Goal: Information Seeking & Learning: Learn about a topic

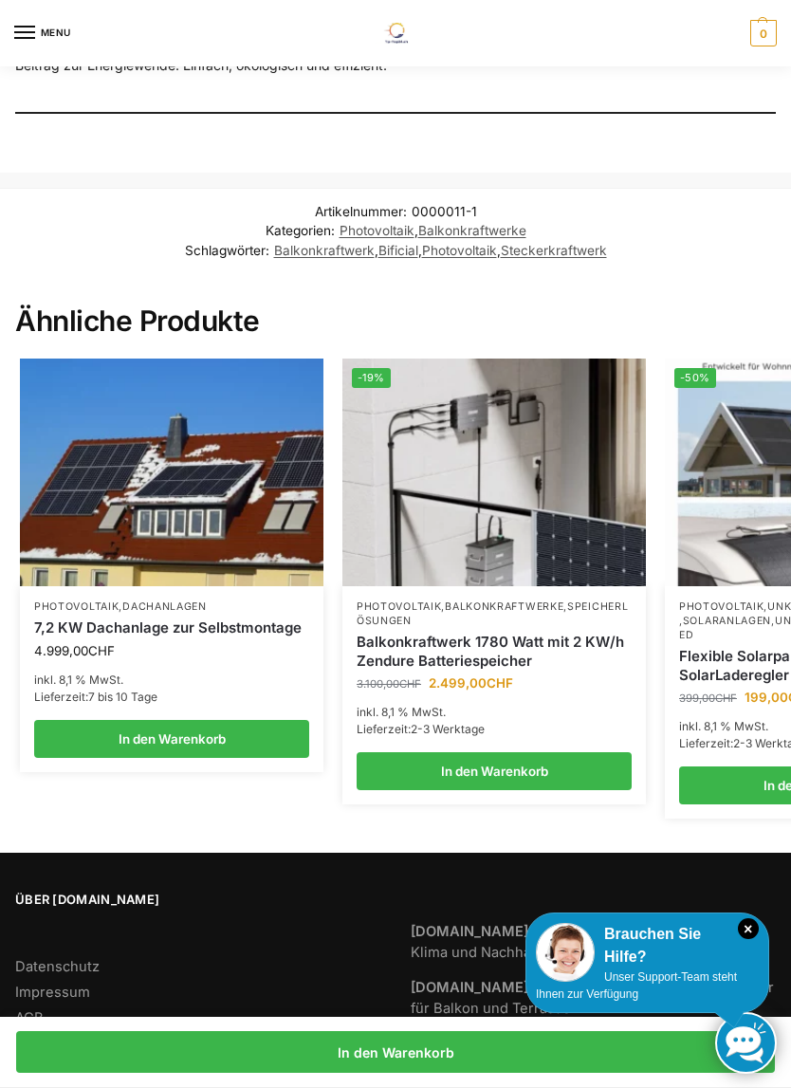
click at [109, 573] on img at bounding box center [171, 472] width 303 height 228
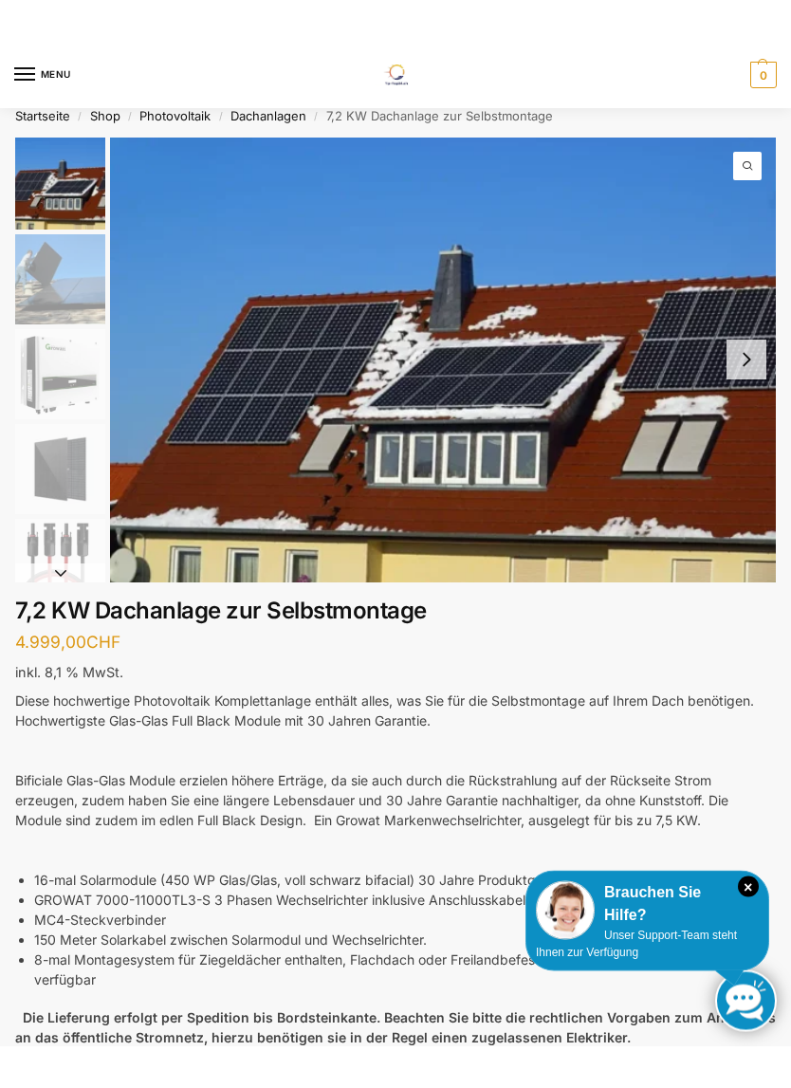
scroll to position [13, 0]
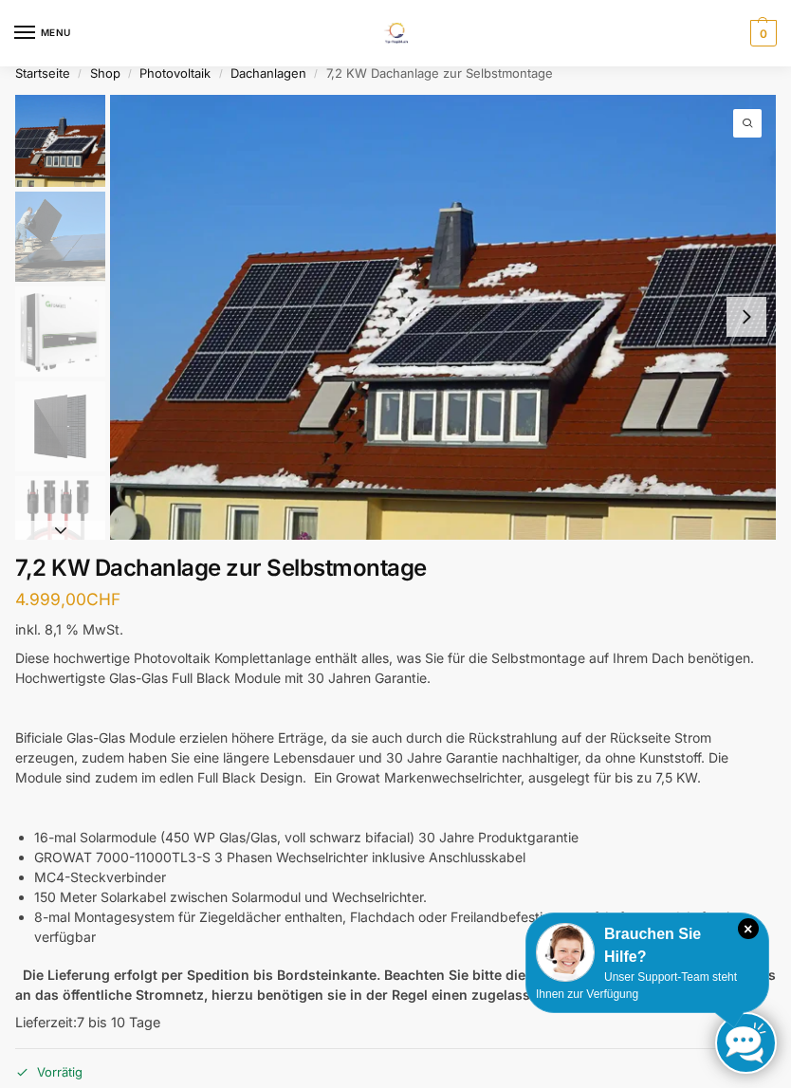
click at [755, 301] on button "Next slide" at bounding box center [746, 317] width 40 height 40
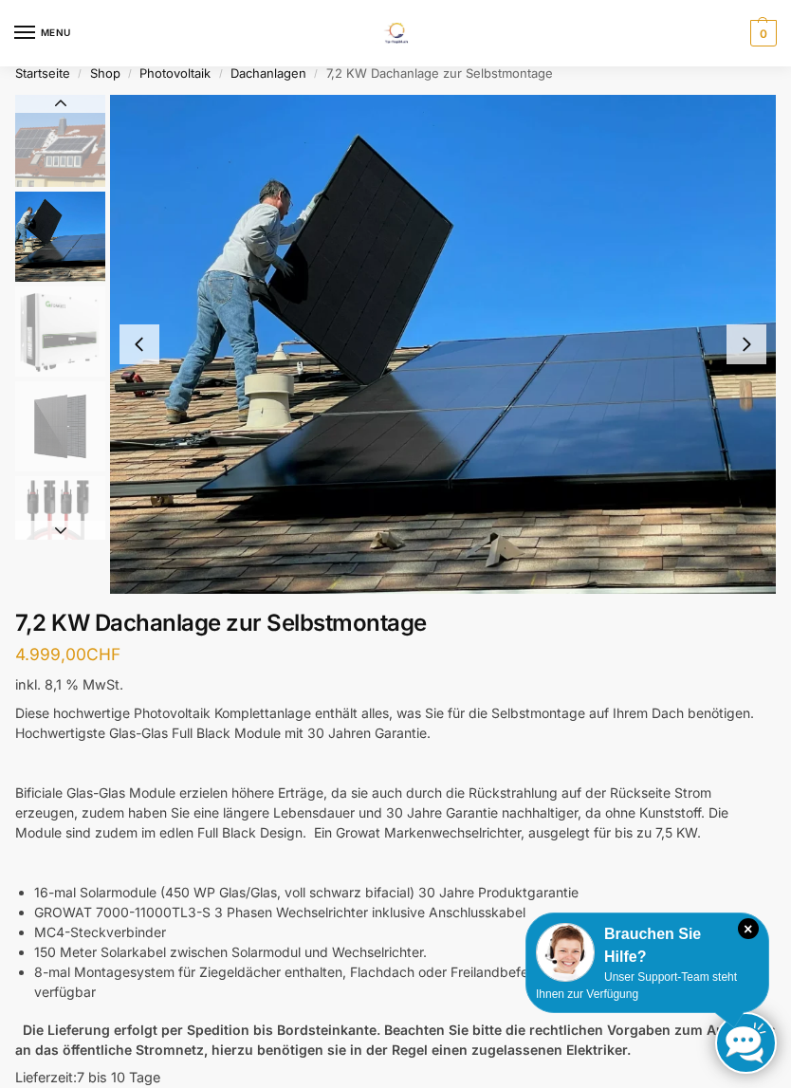
click at [757, 340] on button "Next slide" at bounding box center [746, 344] width 40 height 40
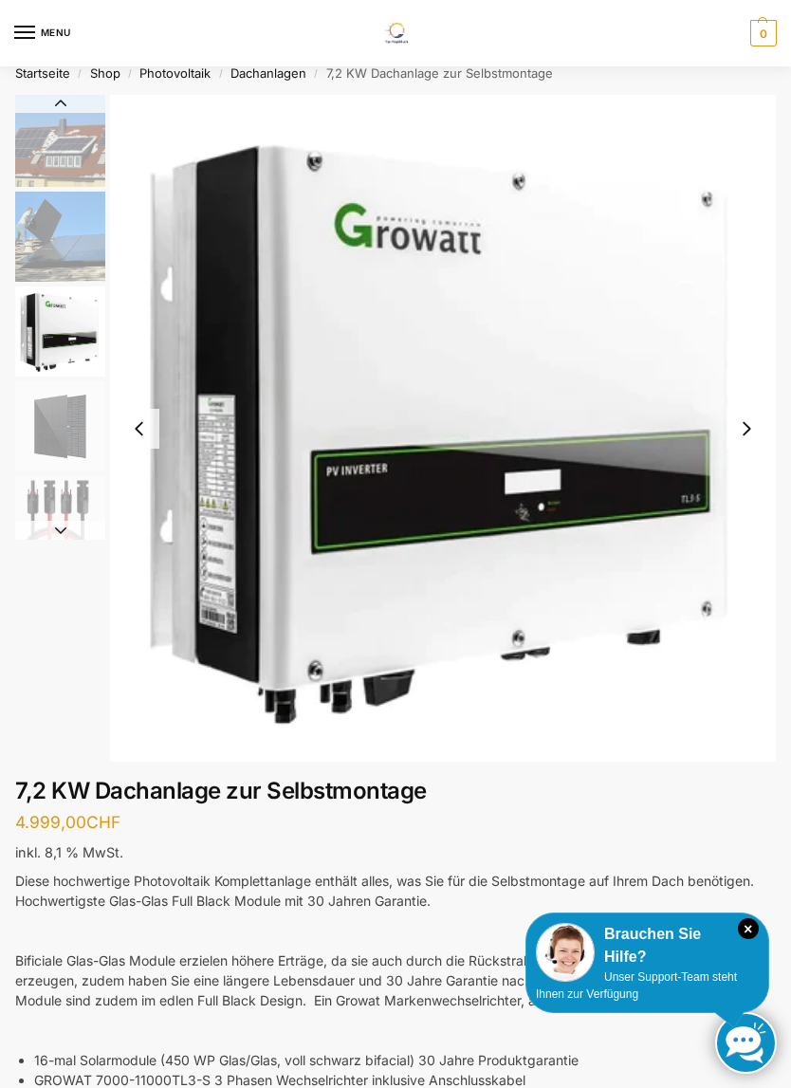
click at [744, 431] on button "Next slide" at bounding box center [746, 429] width 40 height 40
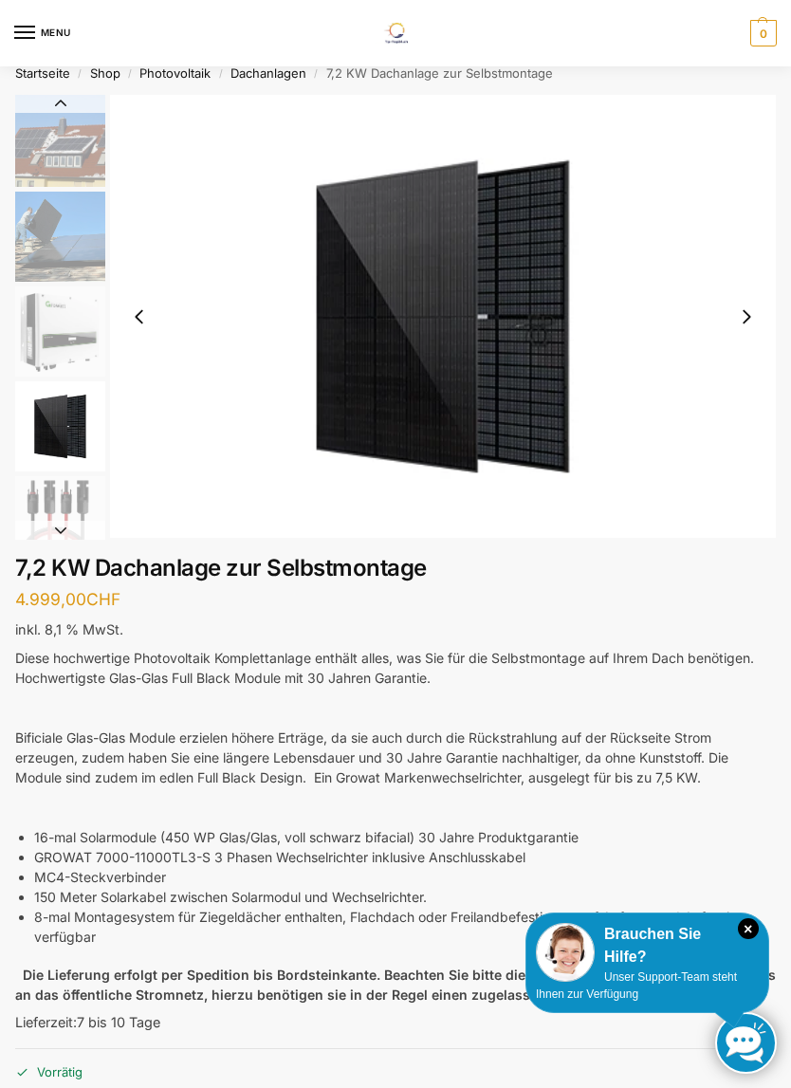
click at [750, 308] on button "Next slide" at bounding box center [746, 317] width 40 height 40
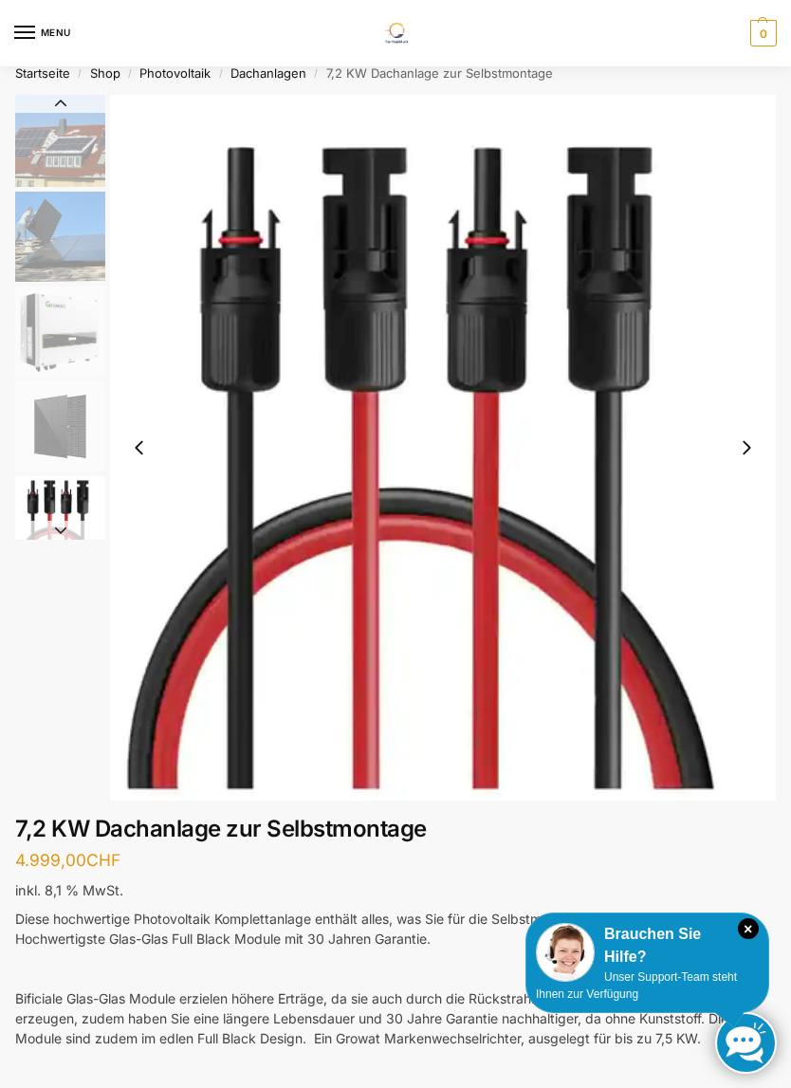
click at [737, 452] on button "Next slide" at bounding box center [746, 448] width 40 height 40
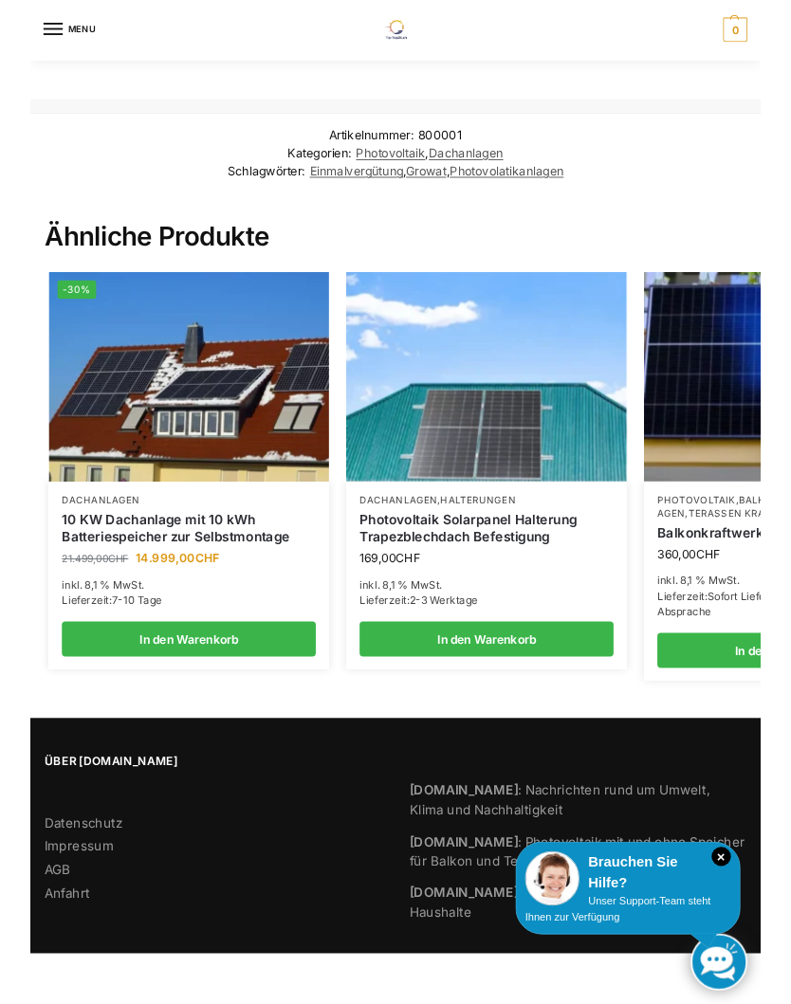
scroll to position [1917, 0]
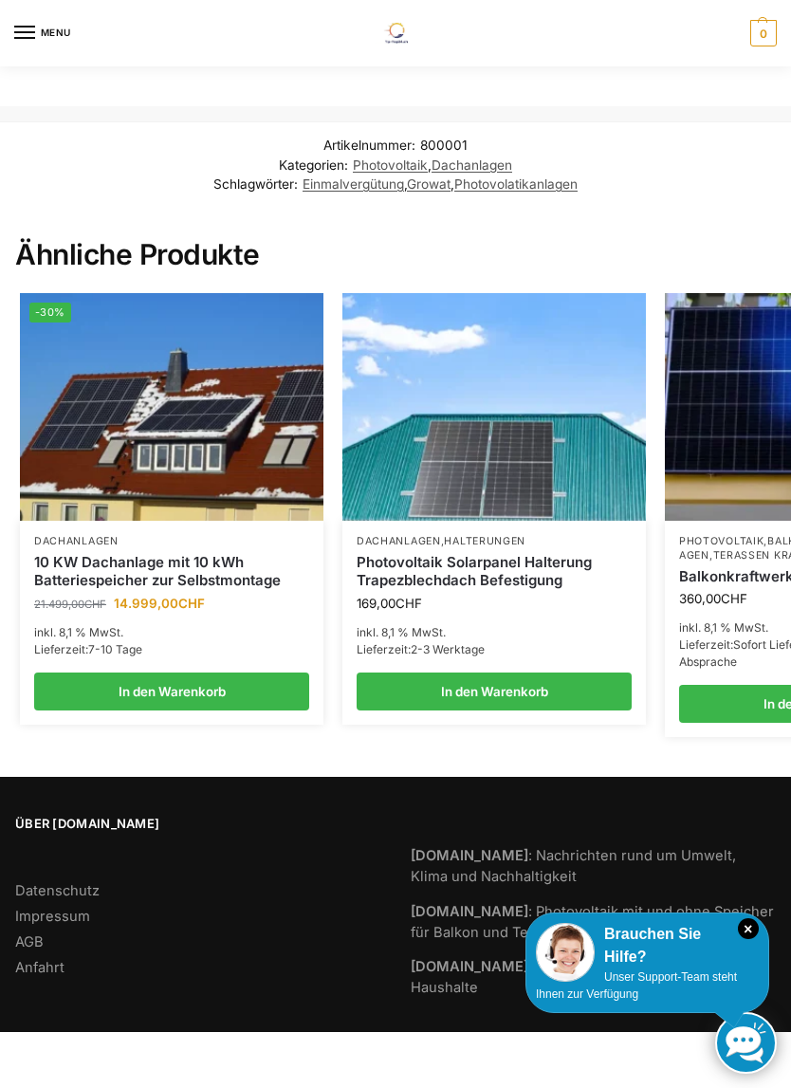
click at [508, 321] on img at bounding box center [493, 407] width 303 height 228
click at [101, 480] on img at bounding box center [171, 407] width 303 height 228
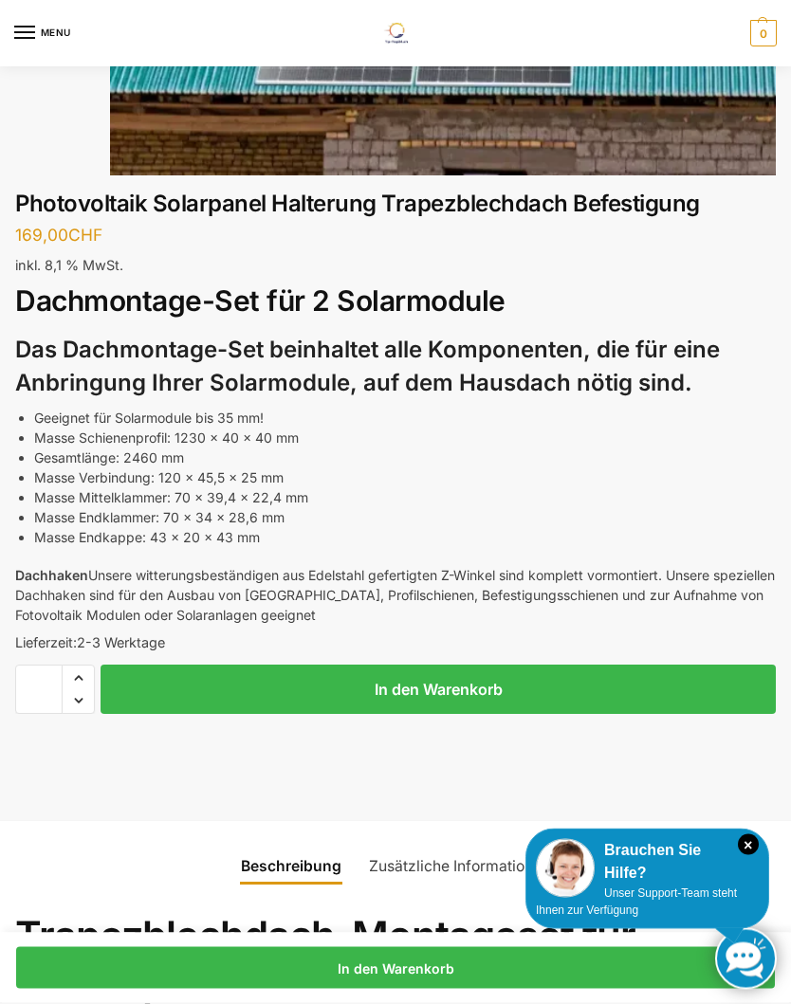
scroll to position [589, 0]
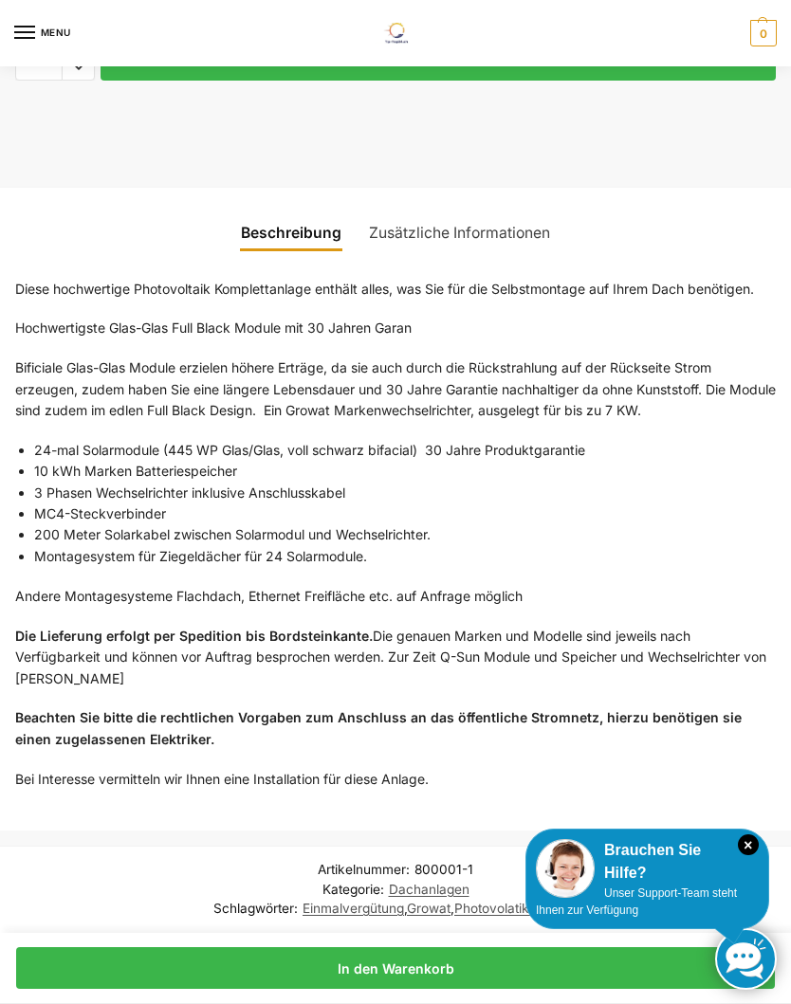
scroll to position [1154, 0]
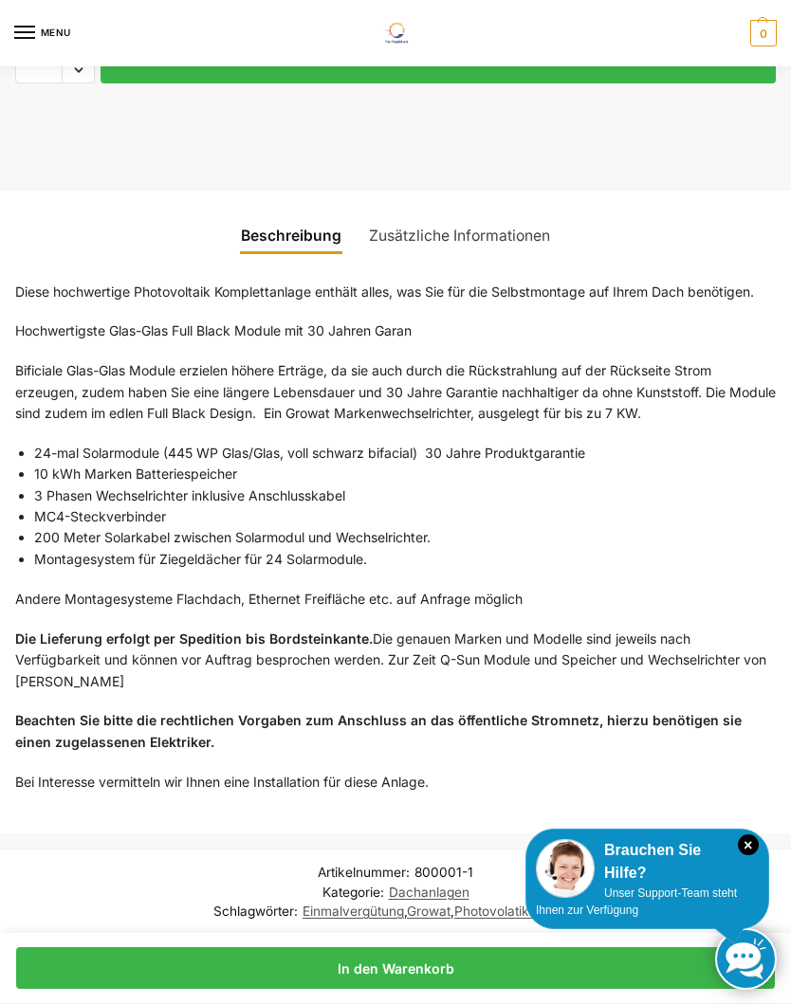
click at [526, 229] on link "Zusätzliche Informationen" at bounding box center [460, 236] width 204 height 46
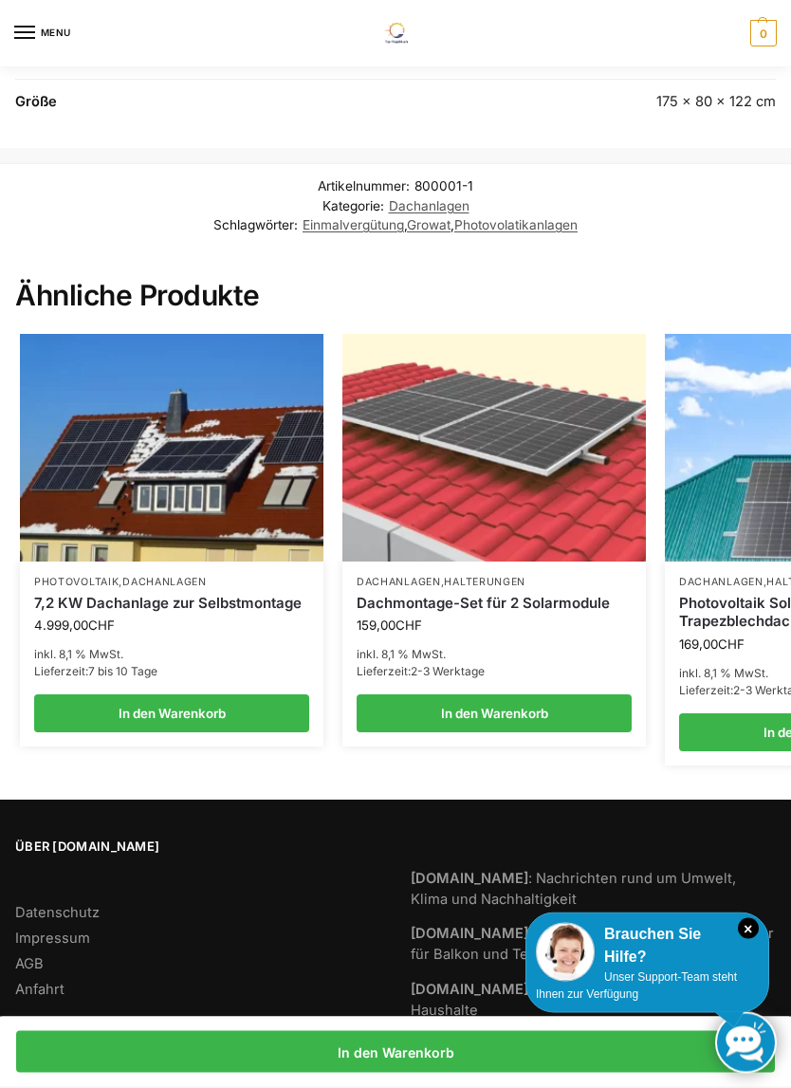
scroll to position [1439, 0]
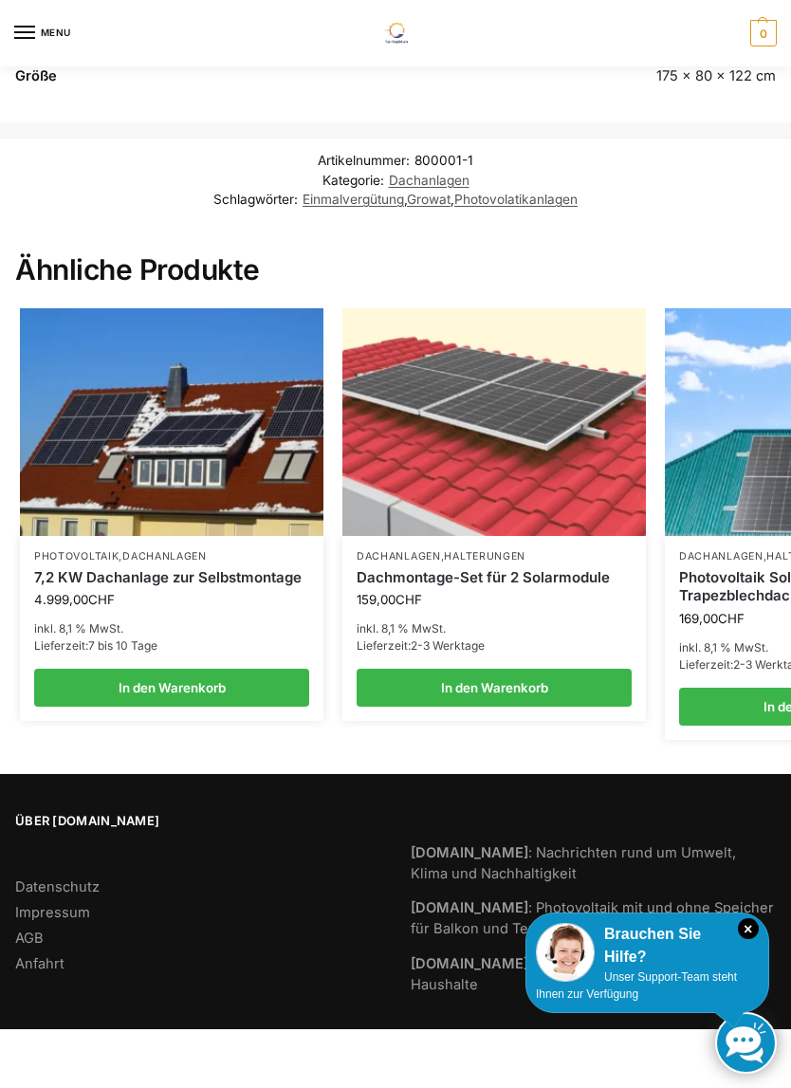
click at [116, 399] on img at bounding box center [171, 422] width 303 height 228
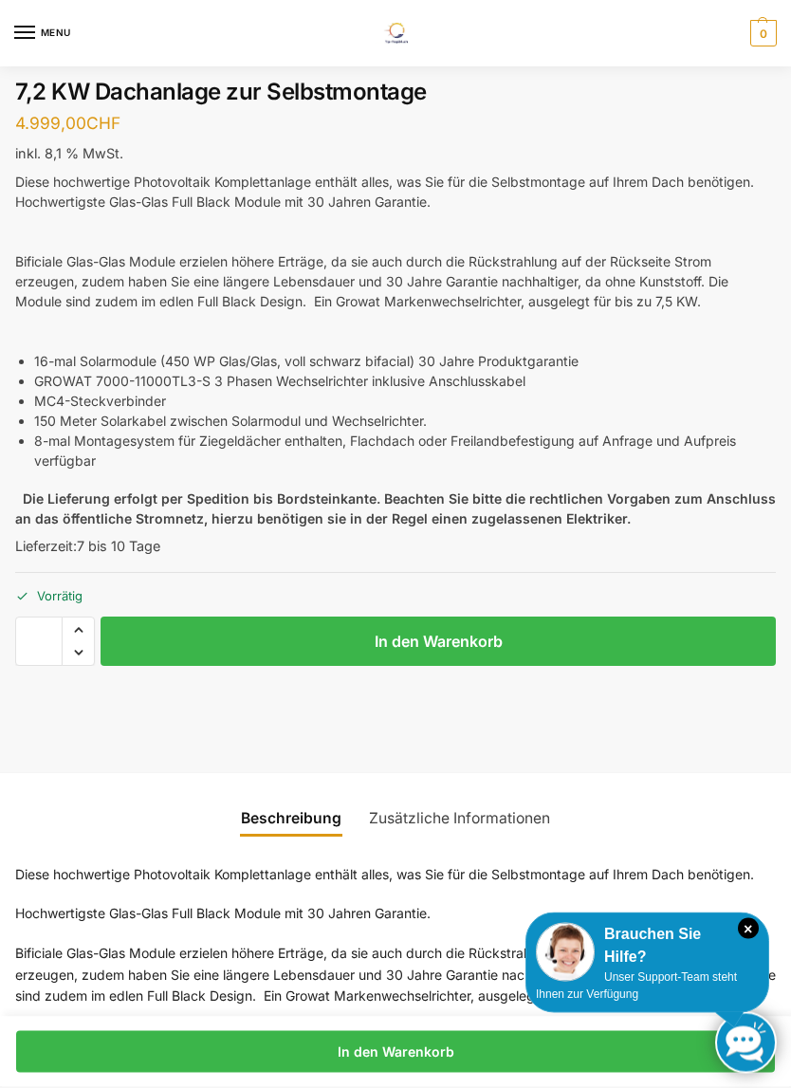
scroll to position [491, 0]
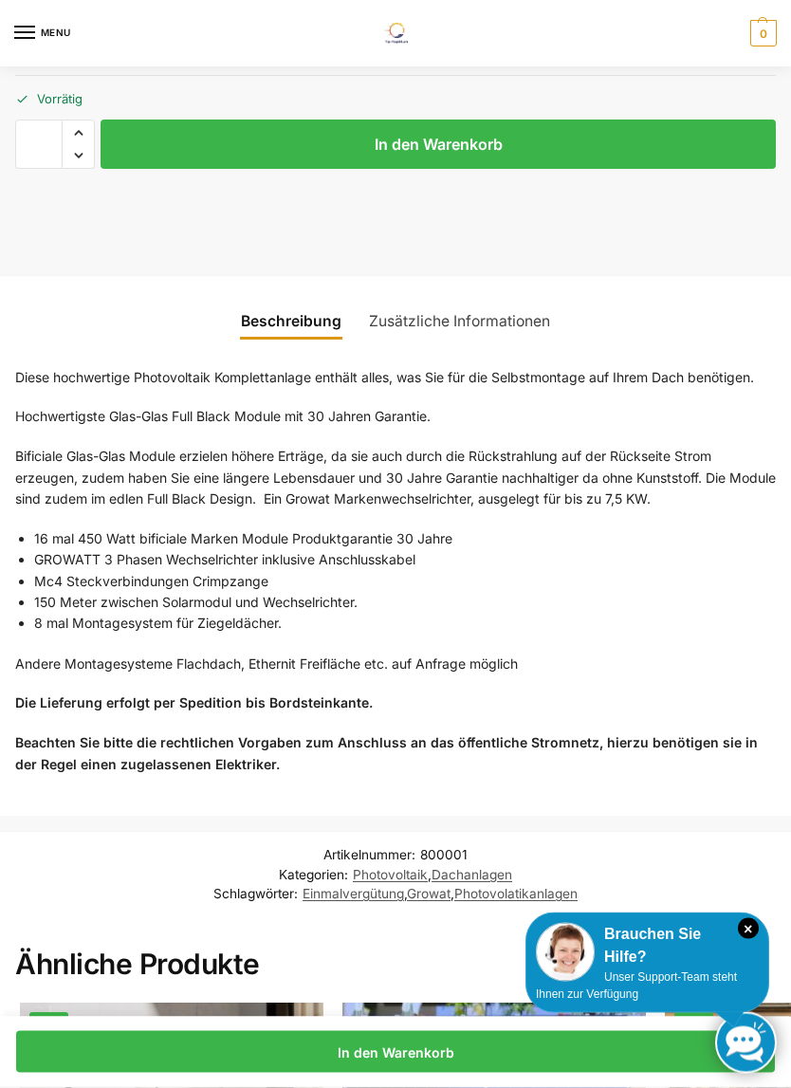
click at [541, 320] on link "Zusätzliche Informationen" at bounding box center [460, 323] width 204 height 46
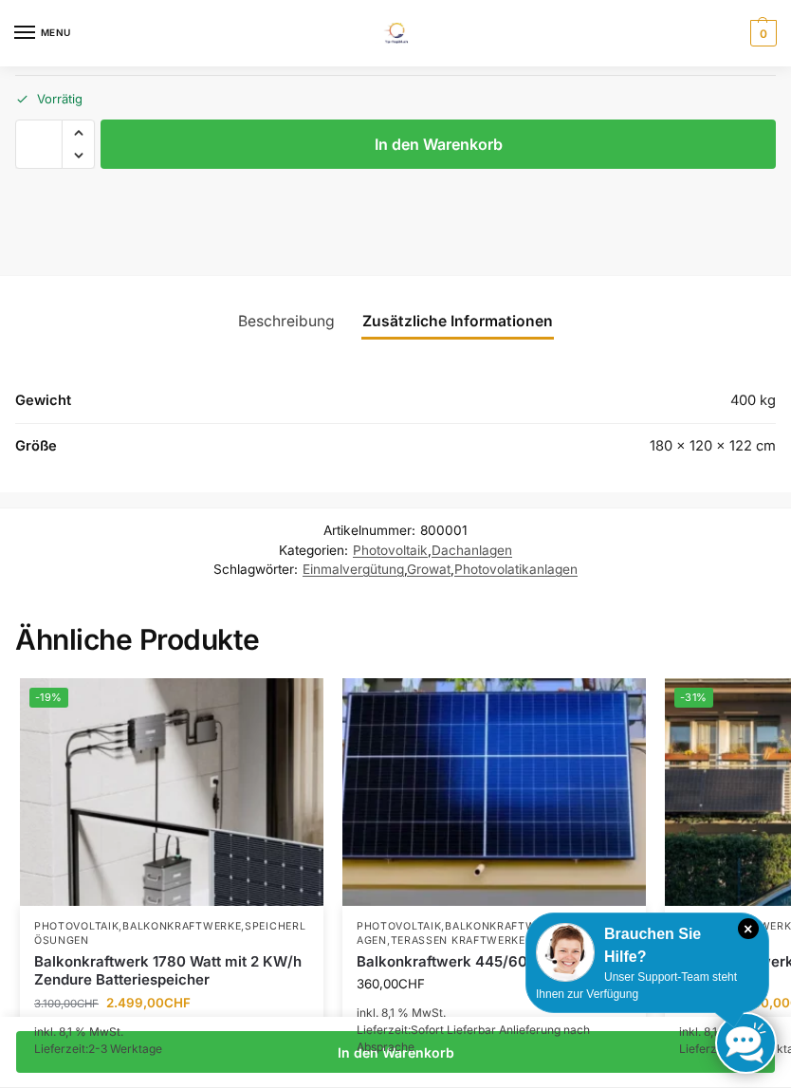
click at [272, 317] on link "Beschreibung" at bounding box center [286, 322] width 119 height 46
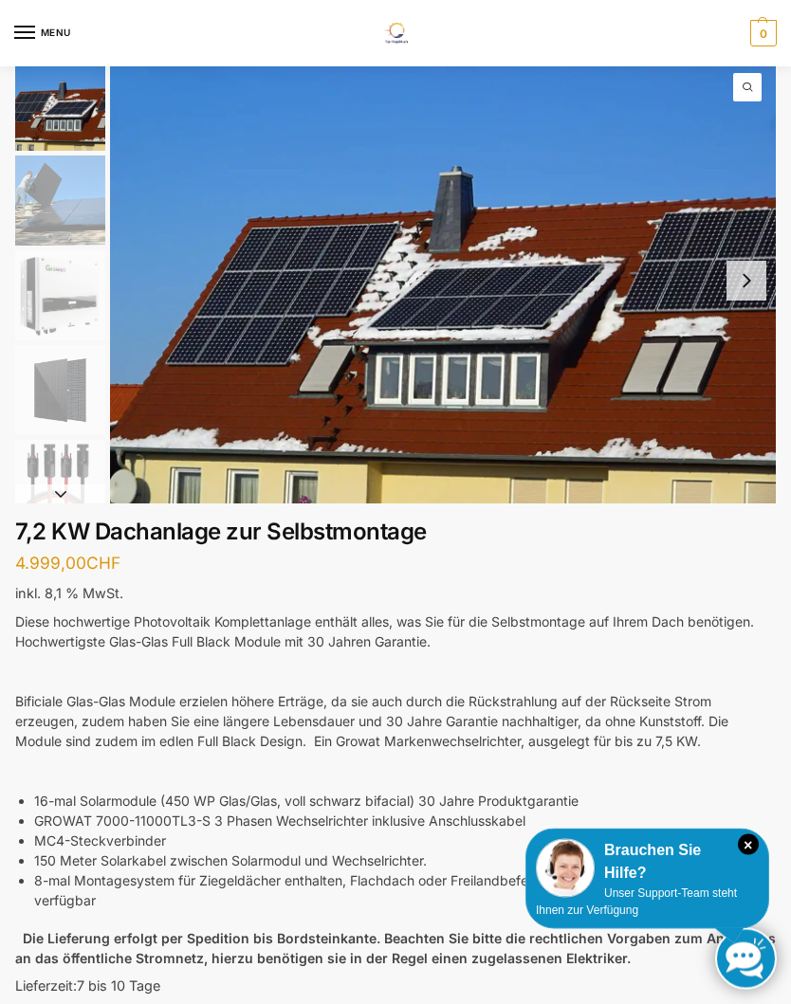
scroll to position [0, 0]
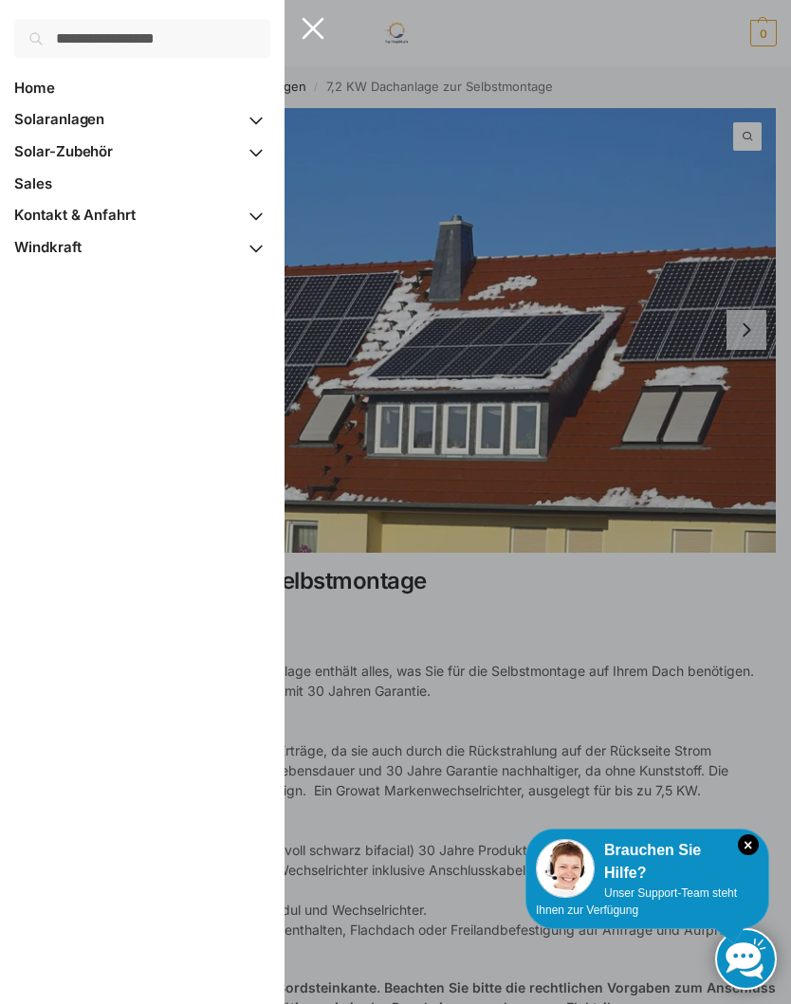
click at [61, 156] on span "Solar-Zubehör" at bounding box center [63, 151] width 99 height 18
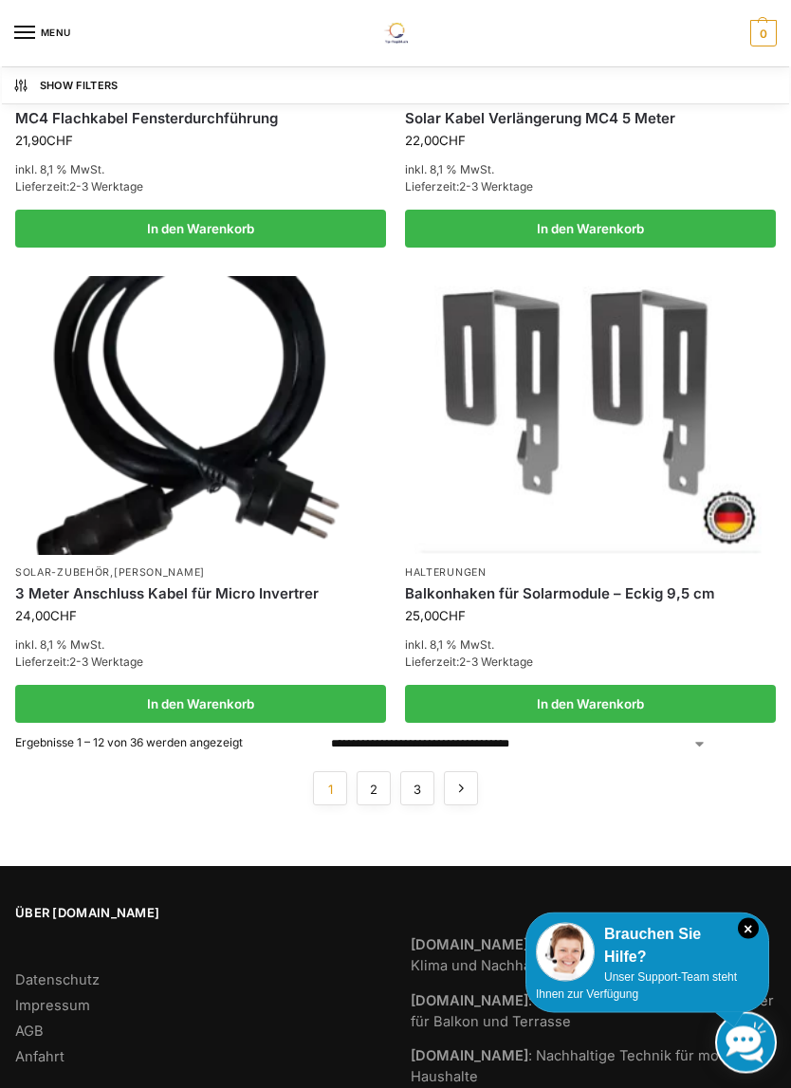
scroll to position [2554, 0]
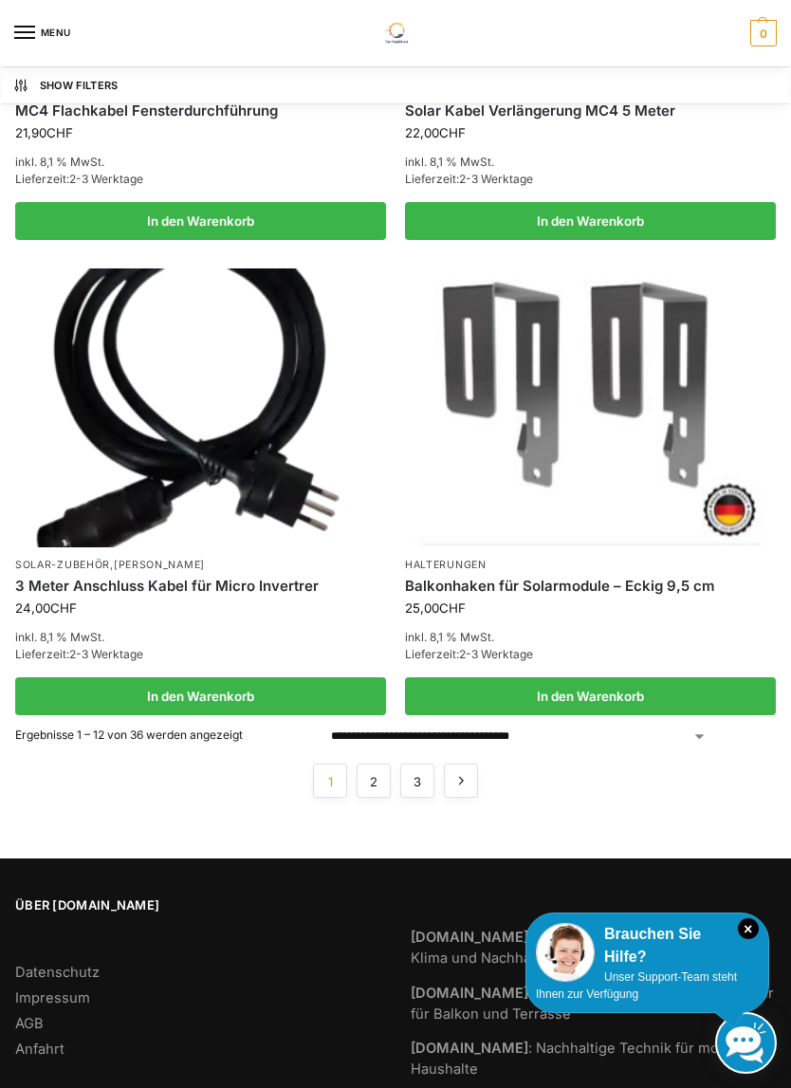
click at [469, 763] on link "→" at bounding box center [461, 780] width 34 height 34
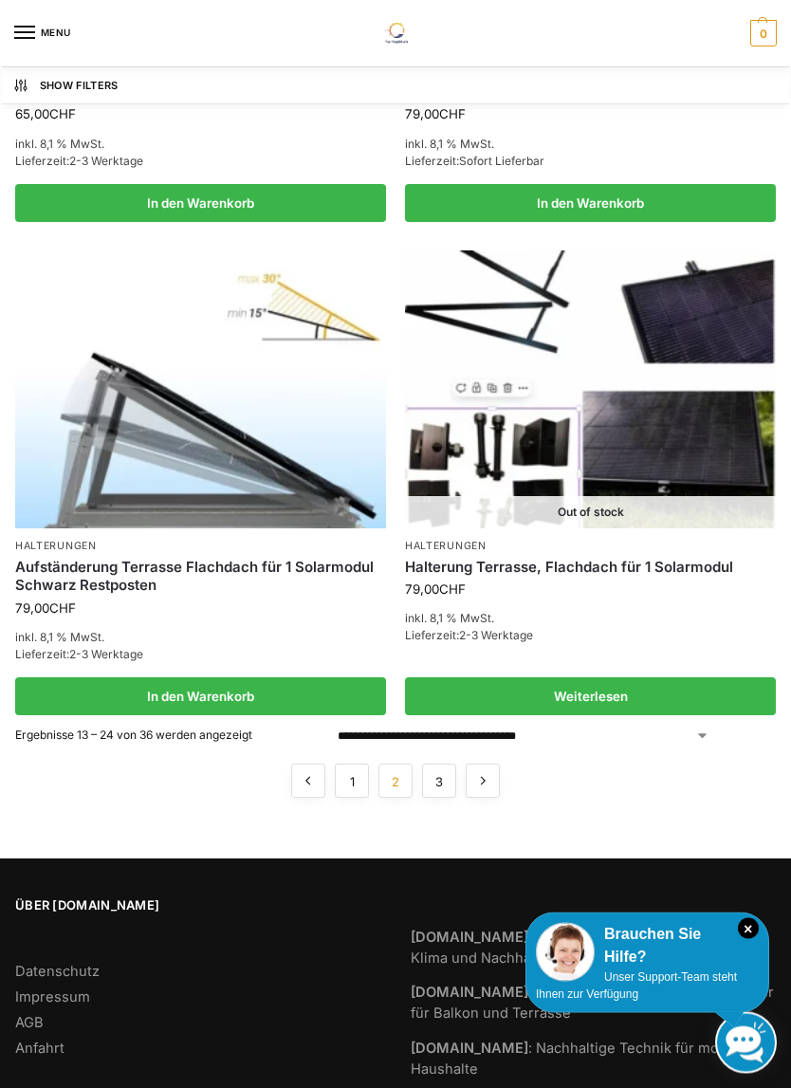
scroll to position [2595, 0]
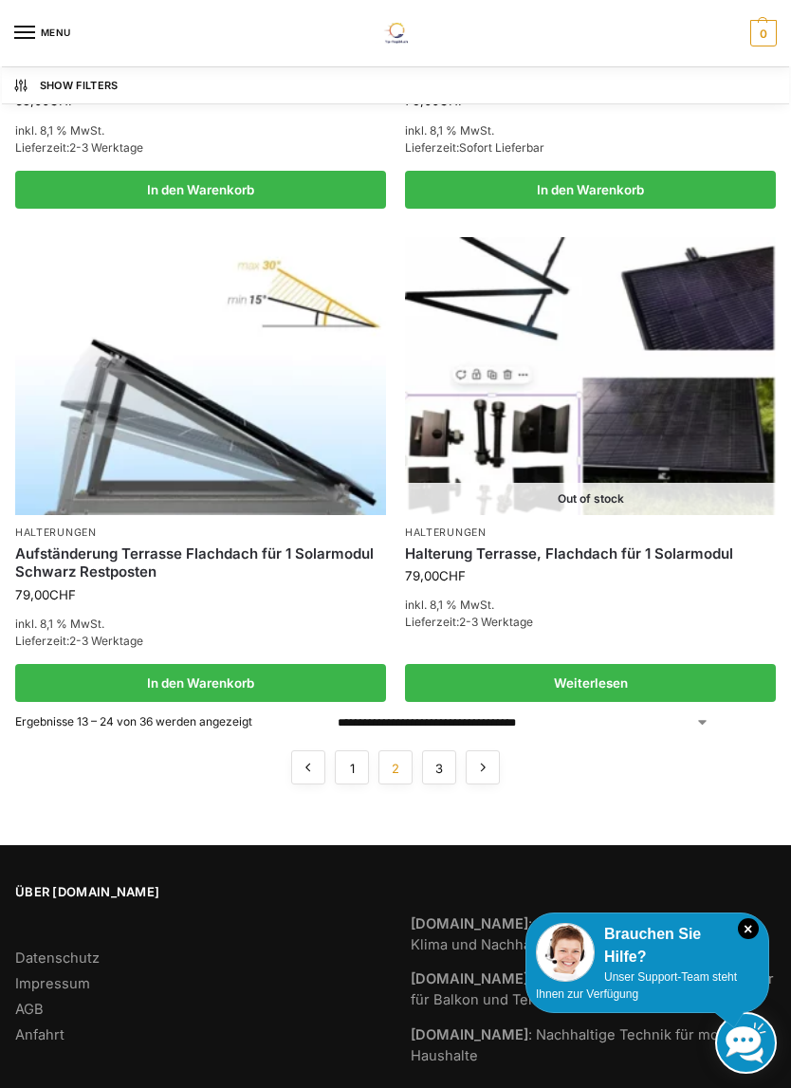
click at [491, 761] on link "→" at bounding box center [483, 767] width 34 height 34
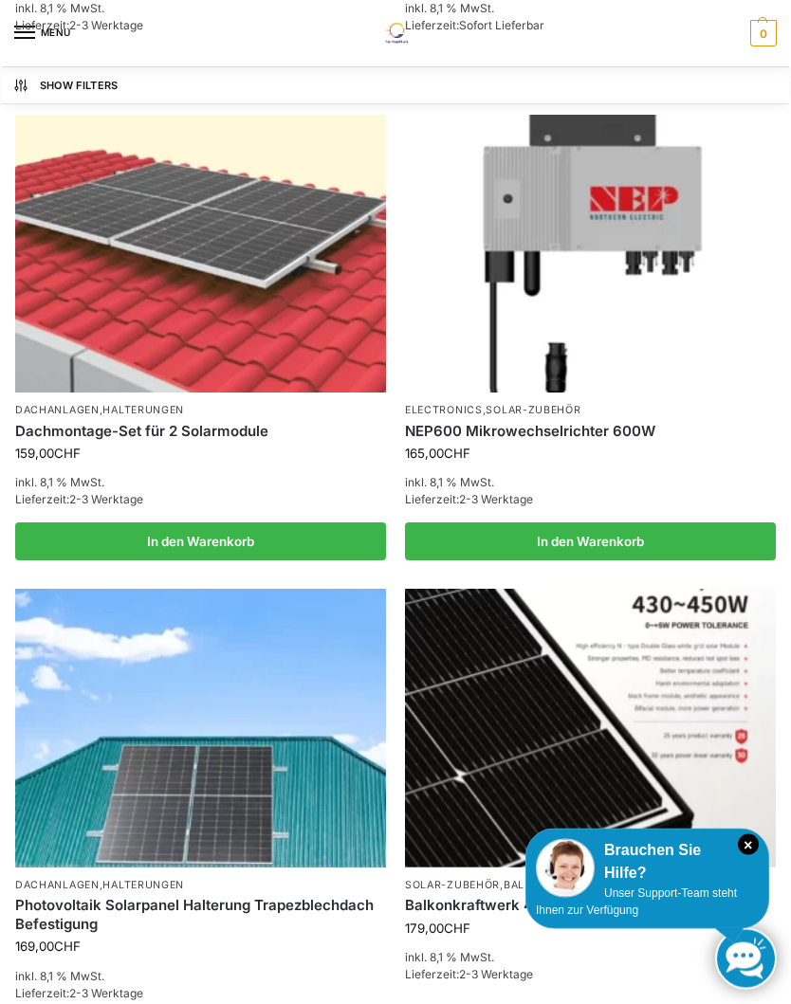
scroll to position [1716, 0]
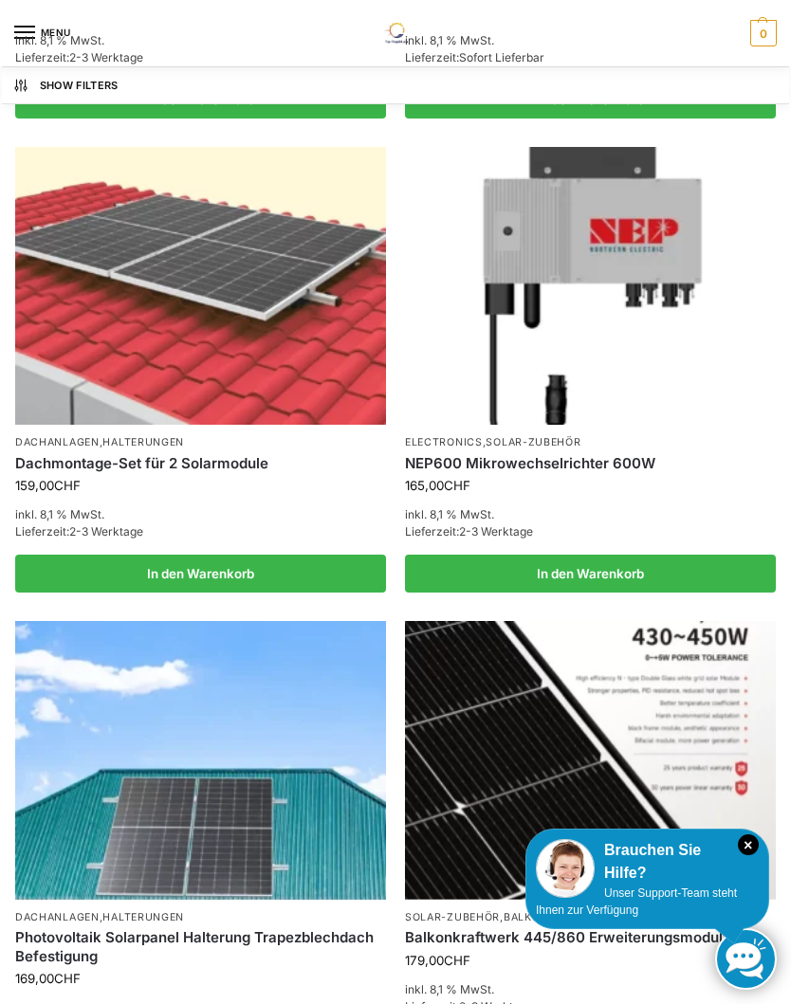
click at [97, 352] on img at bounding box center [200, 286] width 371 height 278
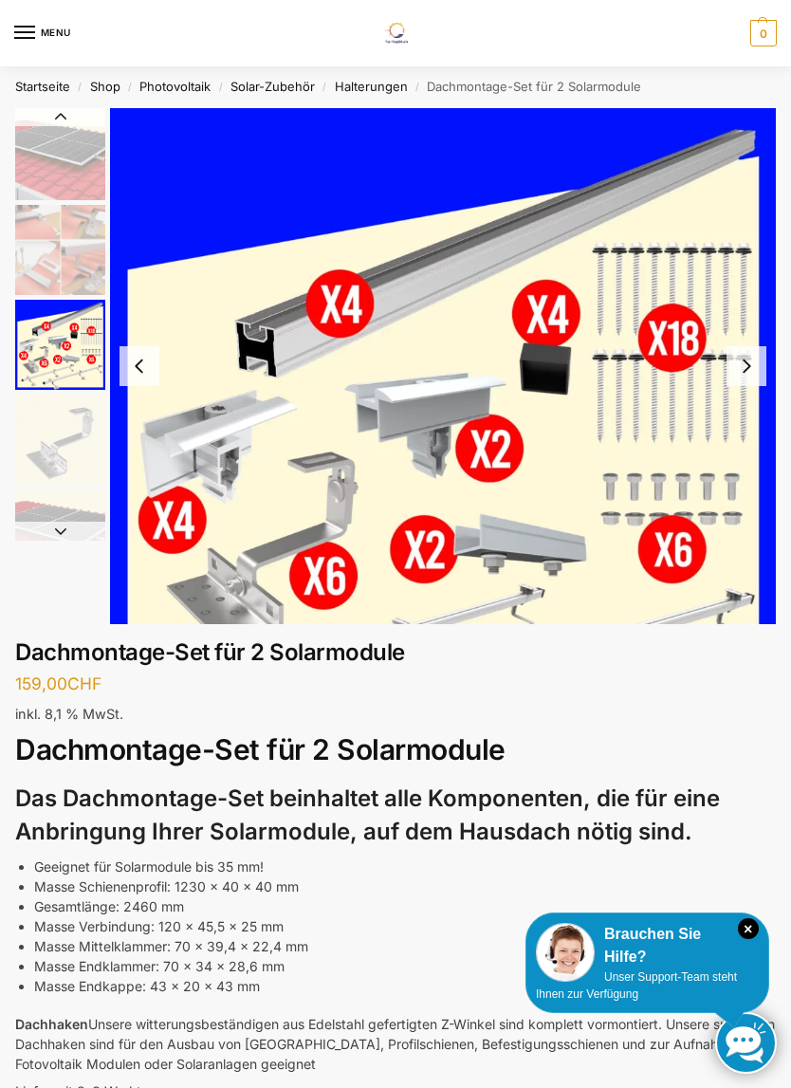
click at [64, 331] on img "3 / 5" at bounding box center [60, 345] width 90 height 90
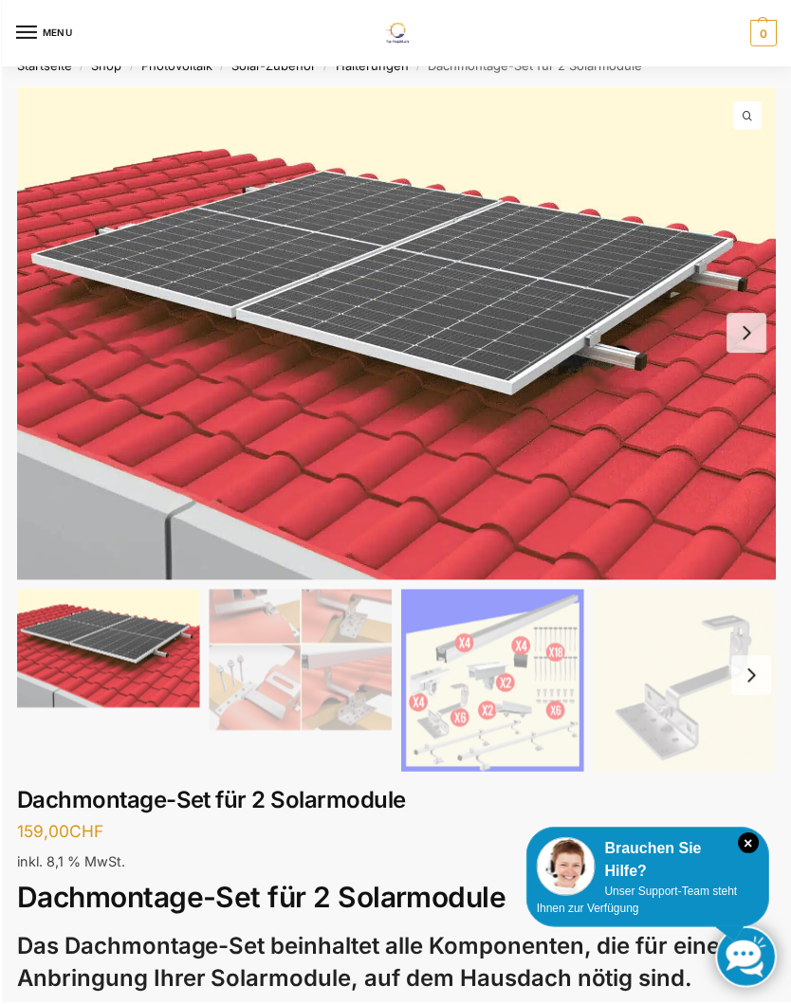
scroll to position [103, 0]
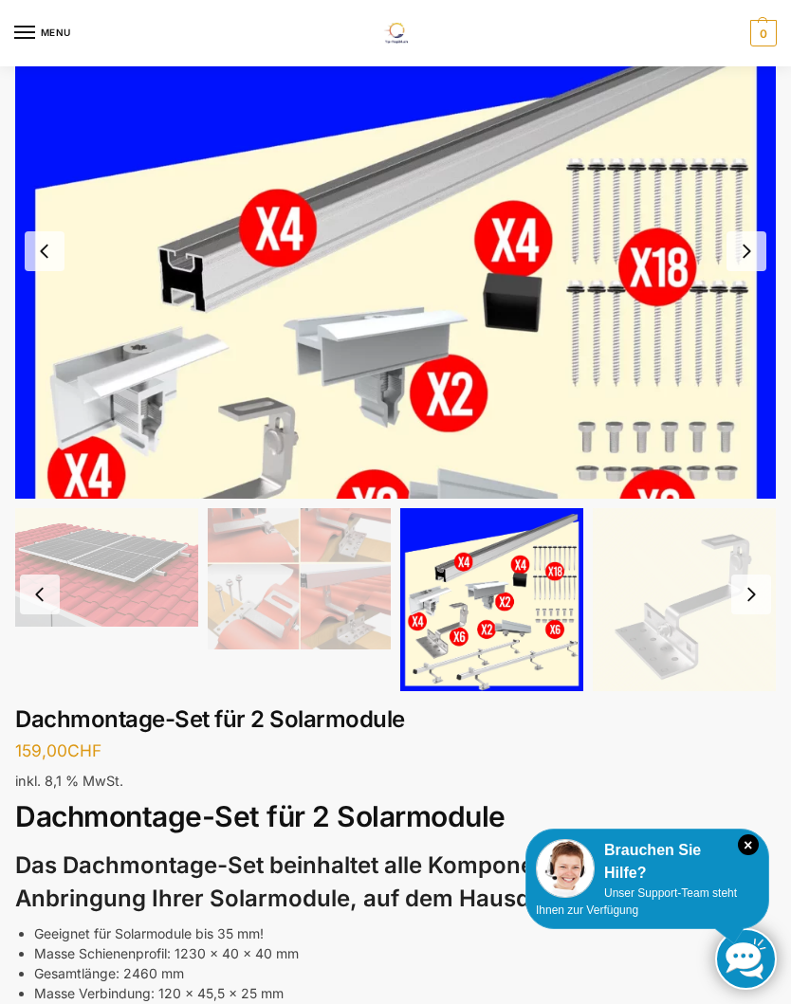
click at [529, 618] on img "3 / 5" at bounding box center [491, 599] width 183 height 183
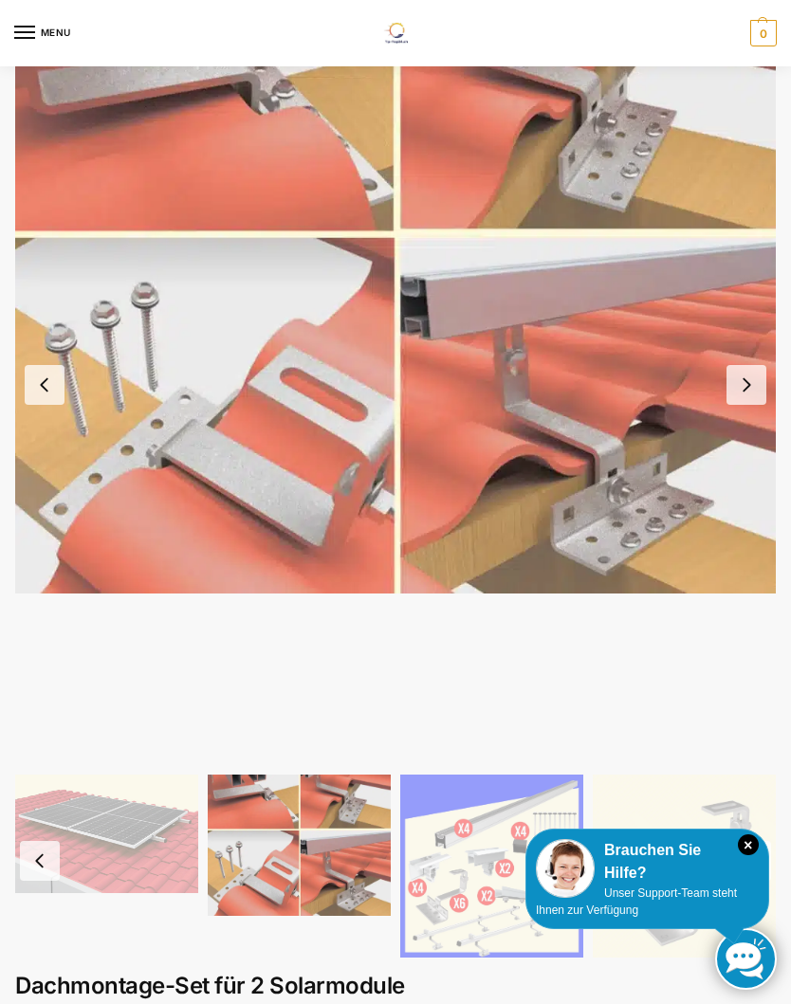
click at [354, 852] on img "2 / 5" at bounding box center [299, 846] width 183 height 142
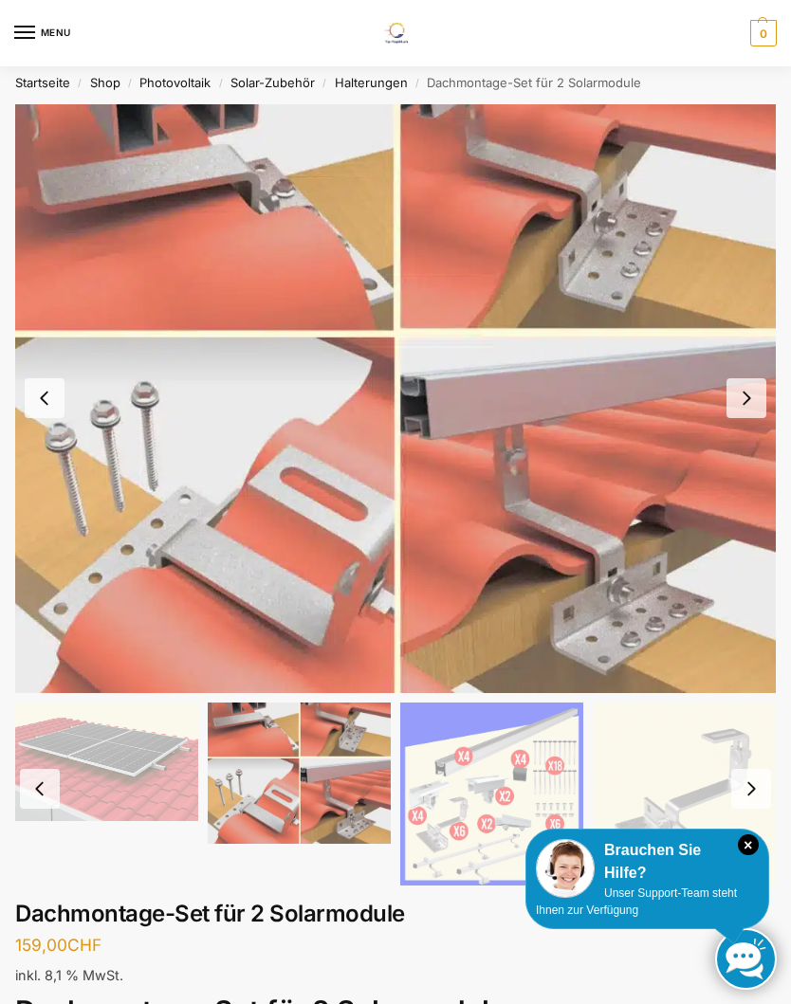
scroll to position [0, 0]
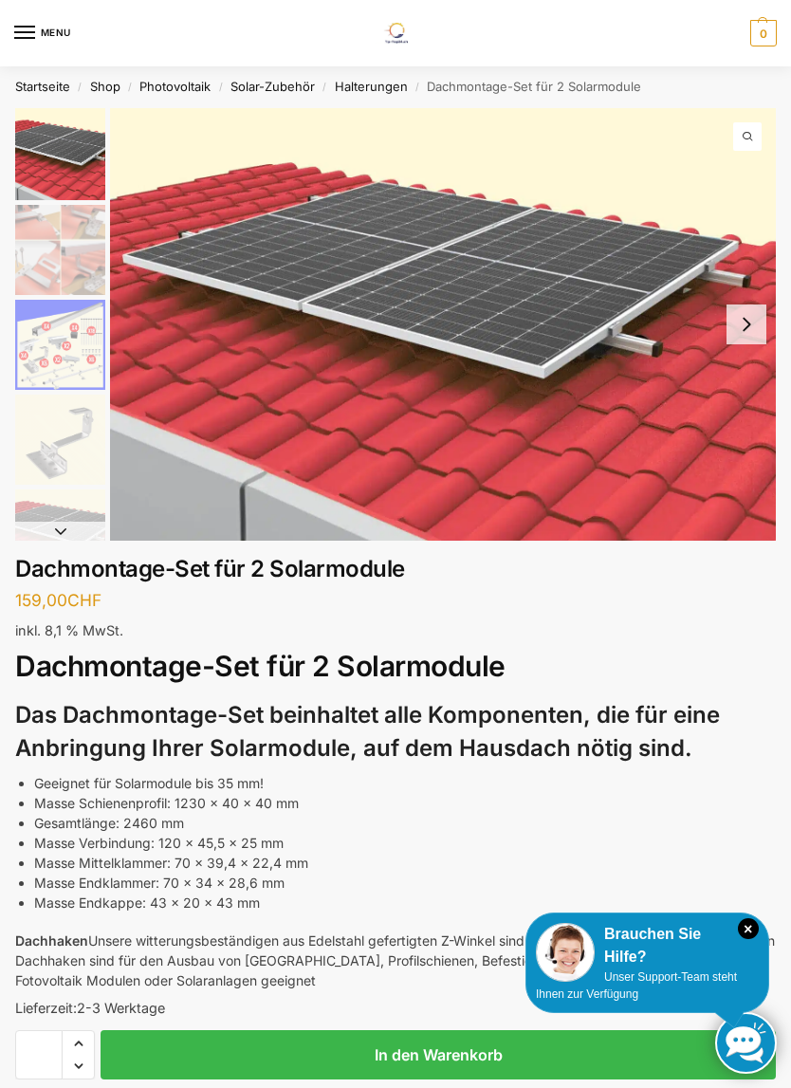
click at [57, 256] on img "2 / 5" at bounding box center [60, 250] width 90 height 90
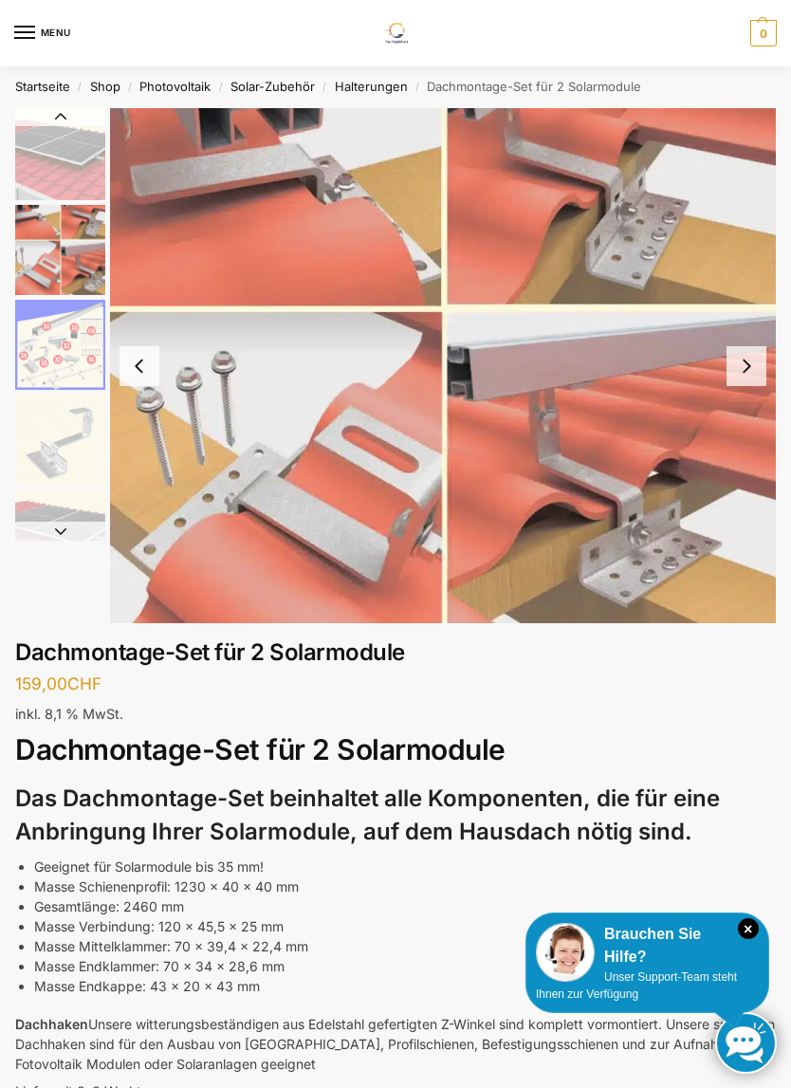
click at [169, 211] on img "2 / 5" at bounding box center [443, 366] width 666 height 516
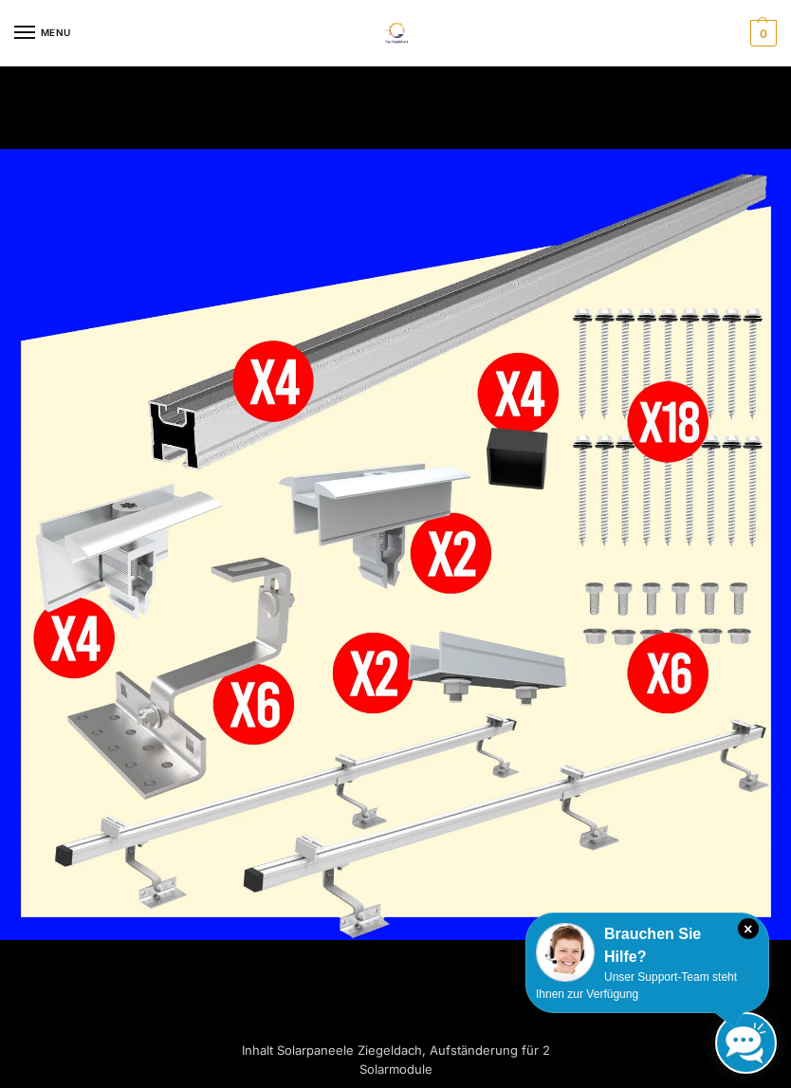
click at [681, 599] on img at bounding box center [395, 544] width 791 height 791
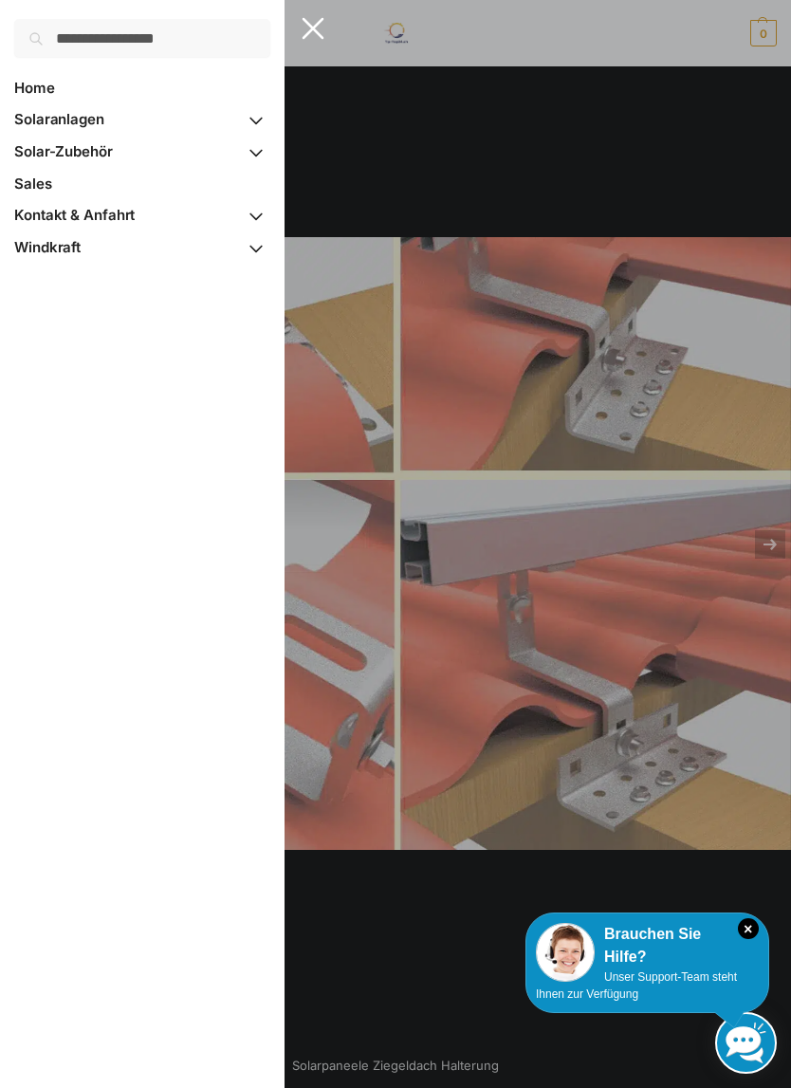
click at [52, 119] on span "Solaranlagen" at bounding box center [59, 119] width 90 height 18
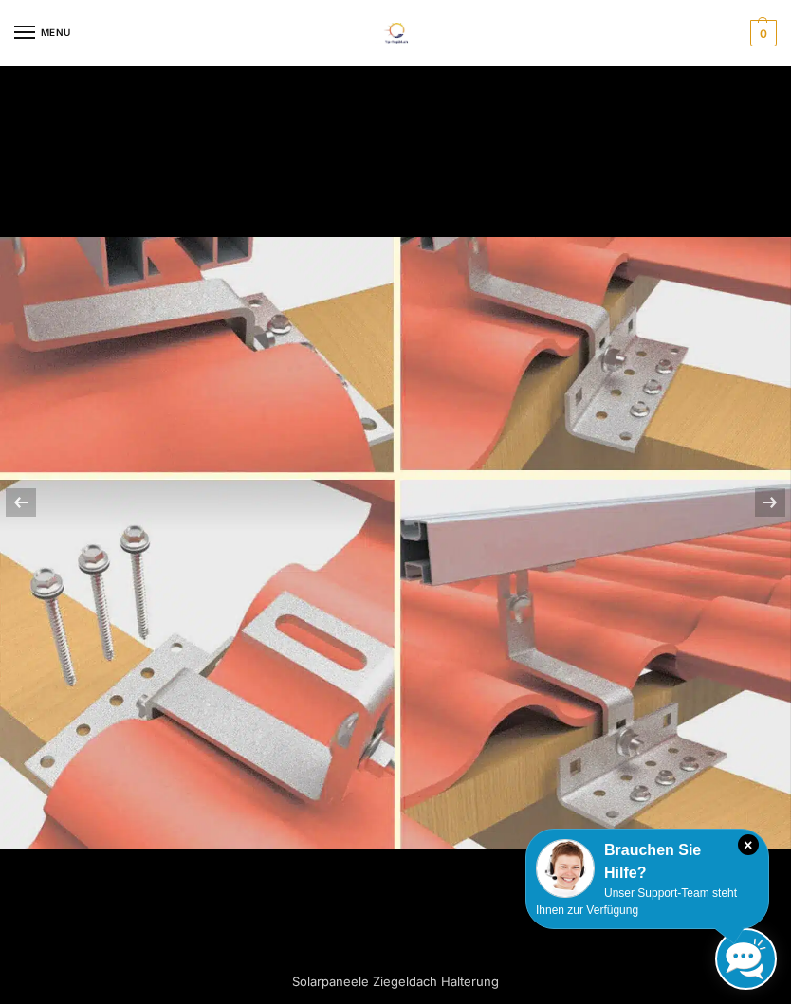
click at [721, 619] on div at bounding box center [395, 502] width 791 height 1004
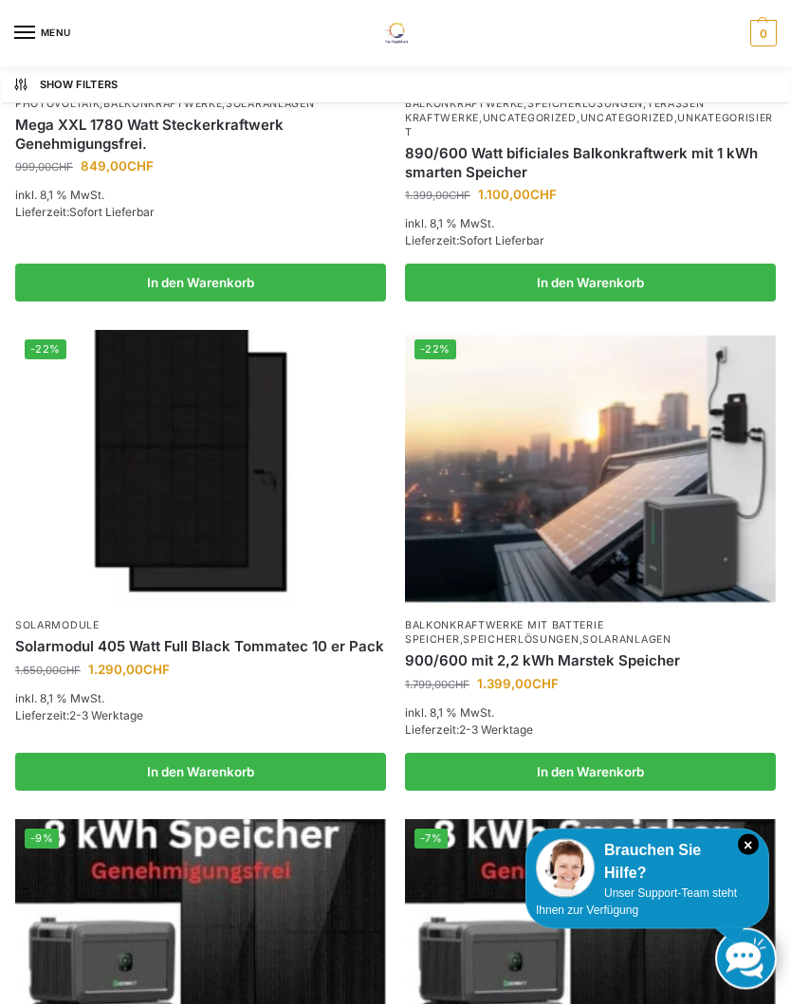
scroll to position [2593, 0]
click at [147, 431] on img at bounding box center [200, 469] width 371 height 278
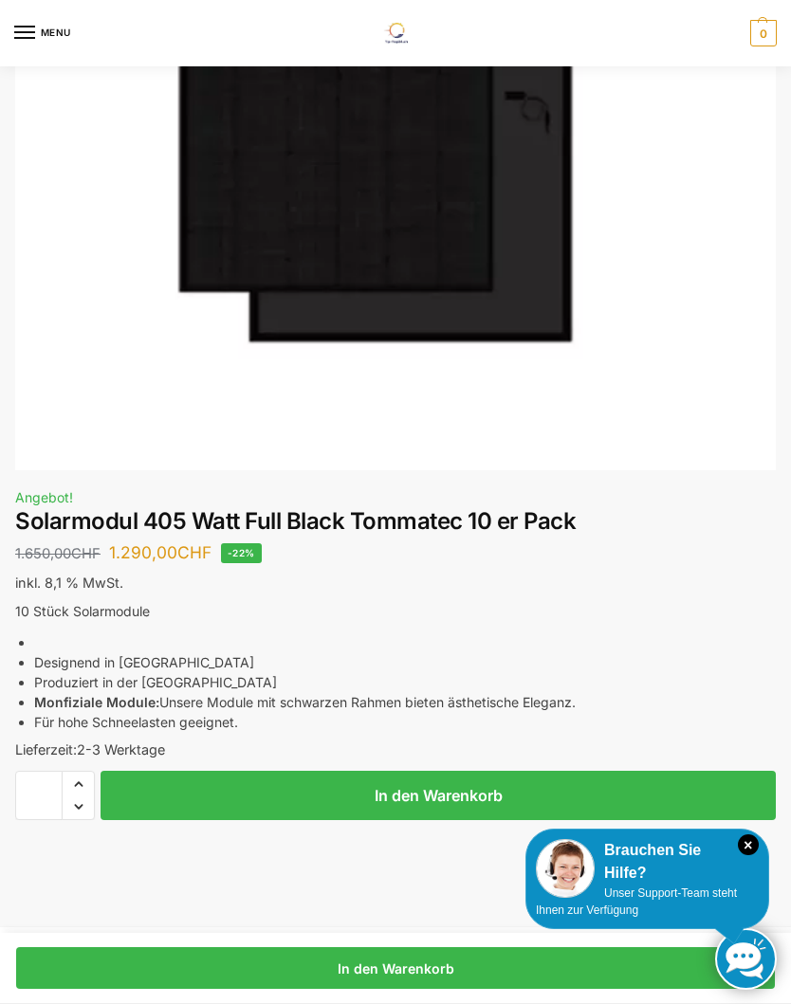
scroll to position [386, 0]
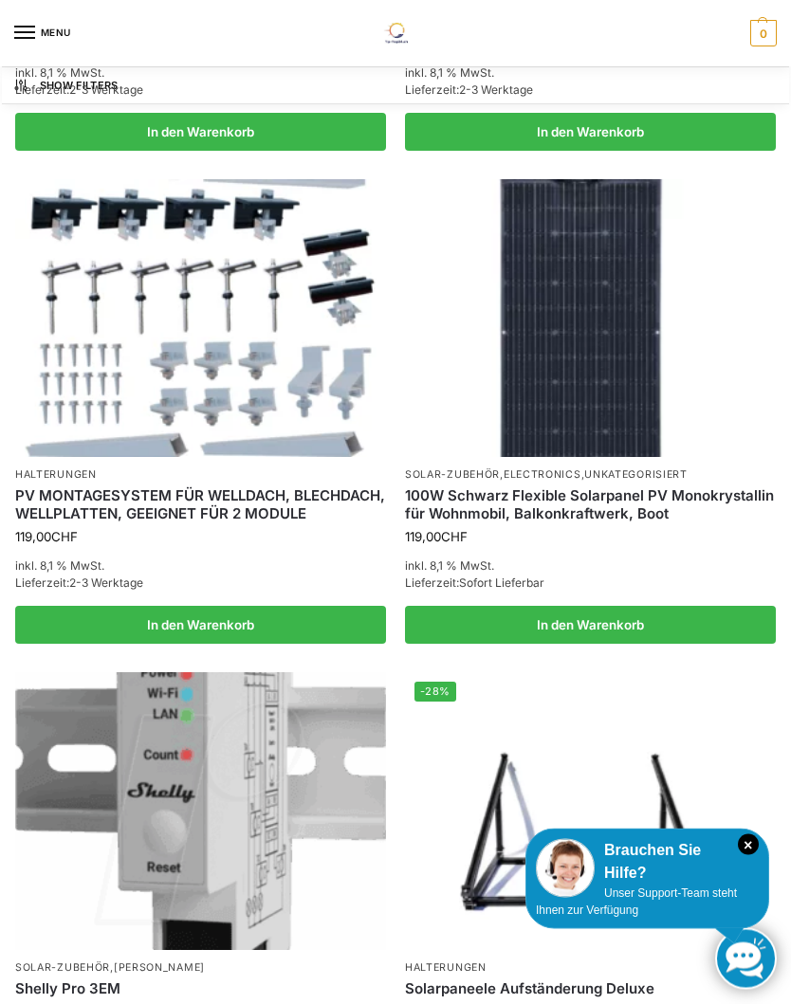
scroll to position [702, 0]
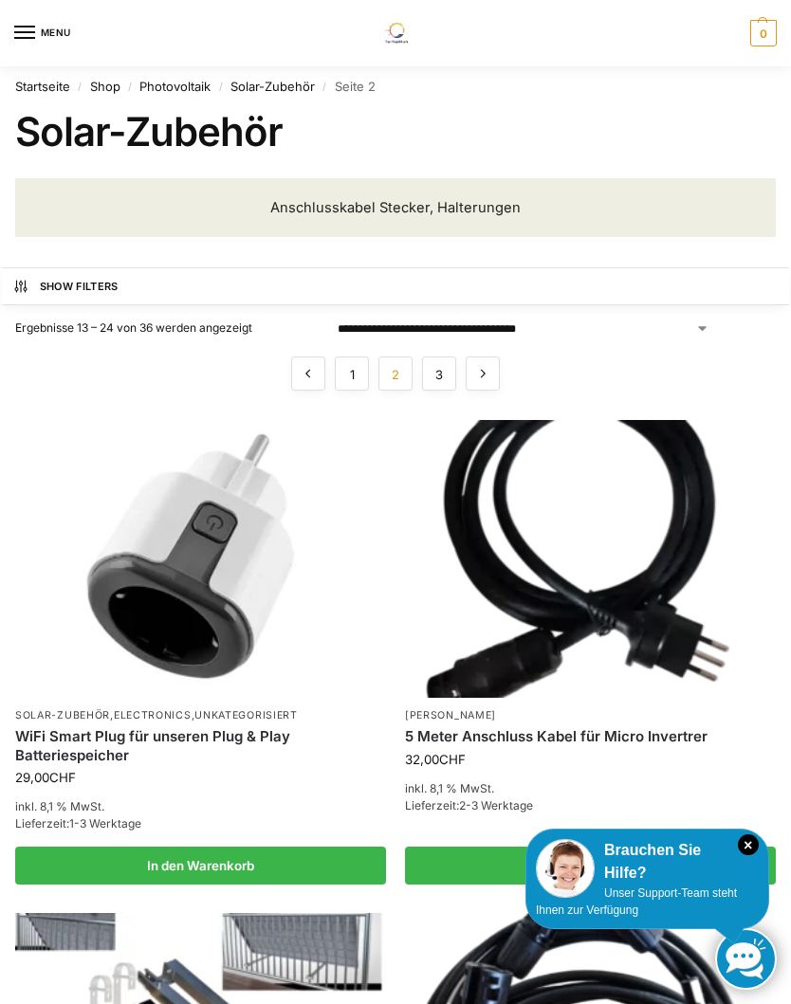
scroll to position [2595, 0]
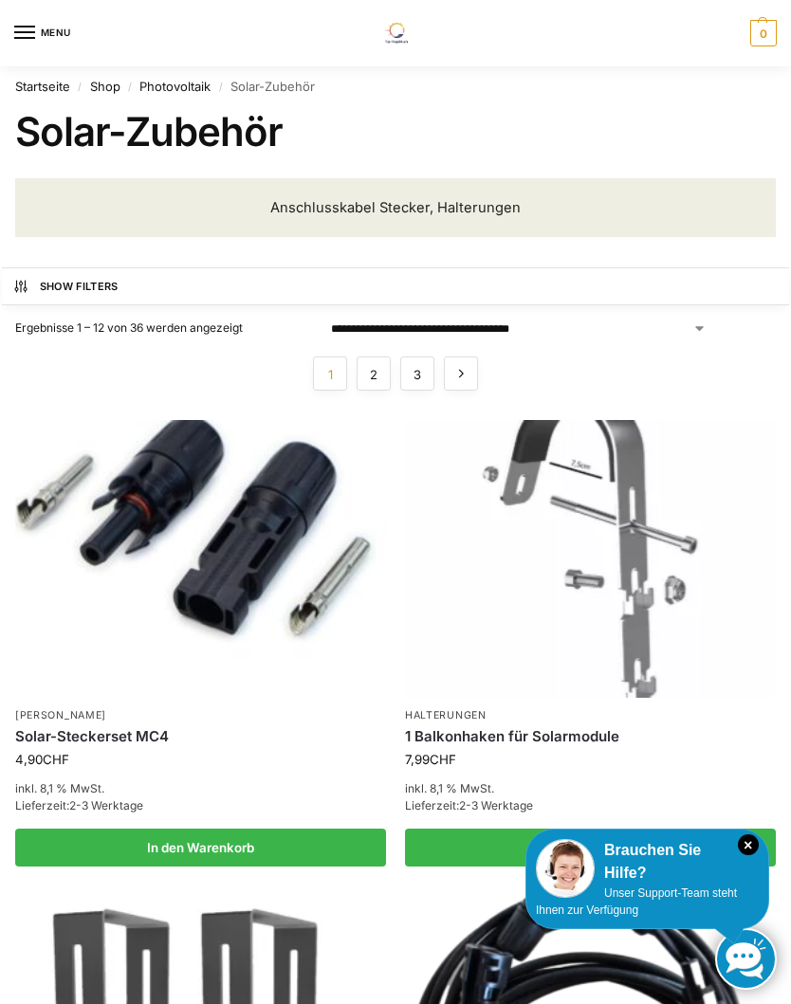
scroll to position [2554, 0]
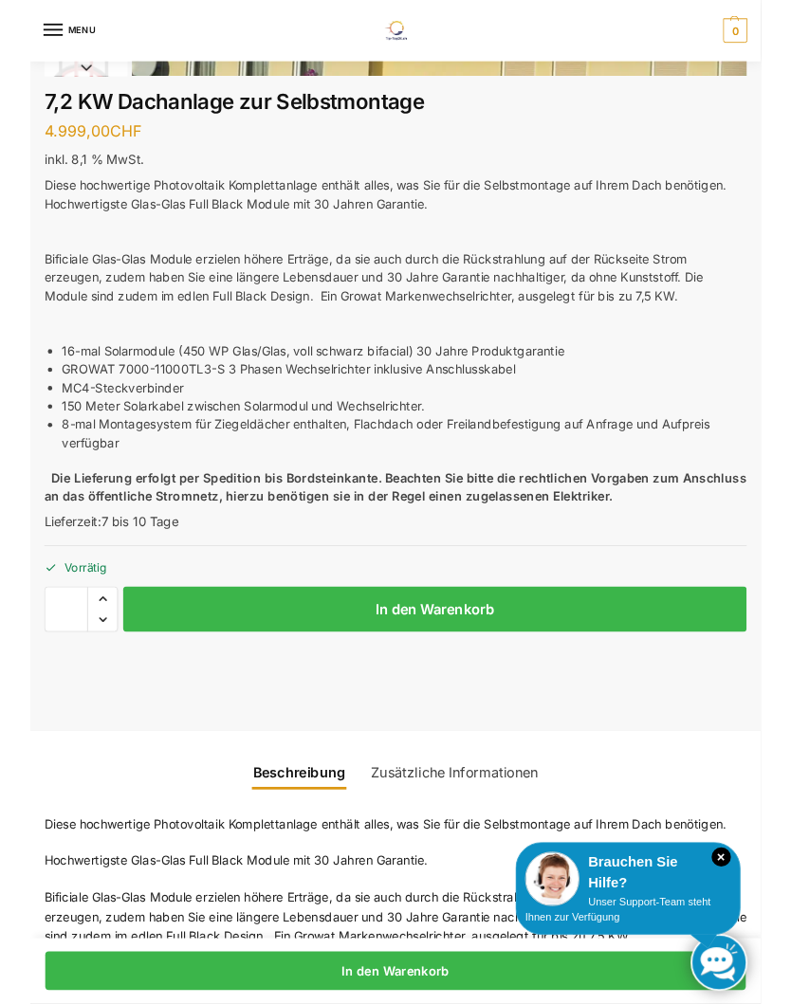
scroll to position [468, 0]
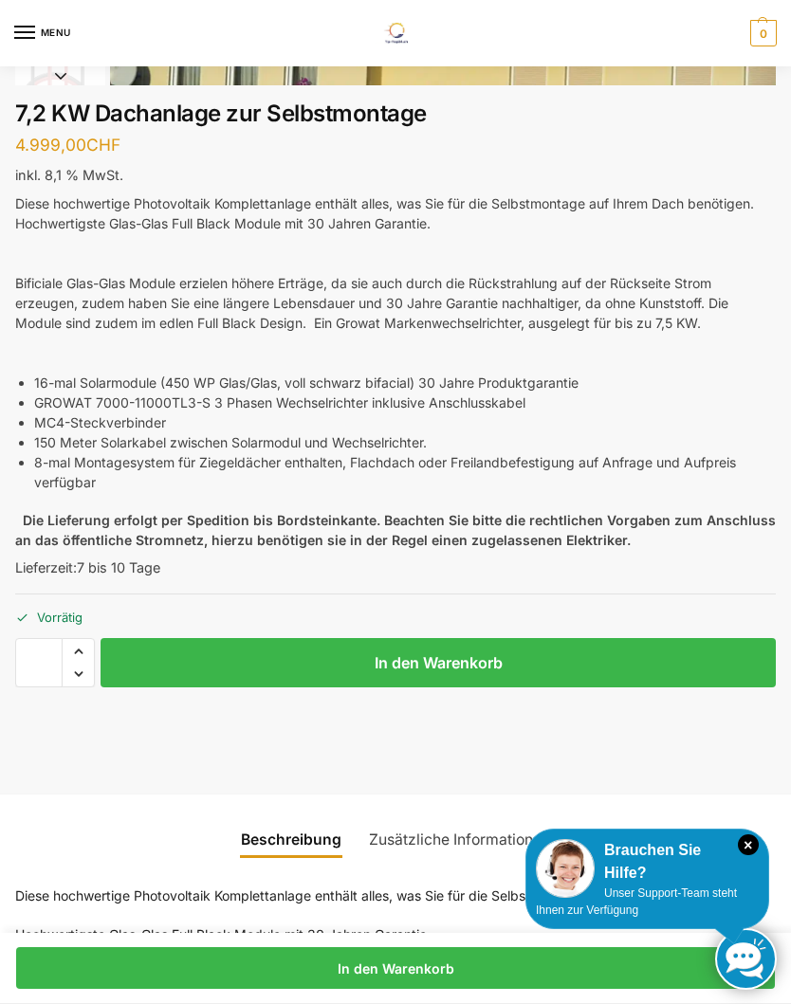
click at [134, 447] on li "150 Meter Solarkabel zwischen Solarmodul und Wechselrichter." at bounding box center [405, 442] width 742 height 20
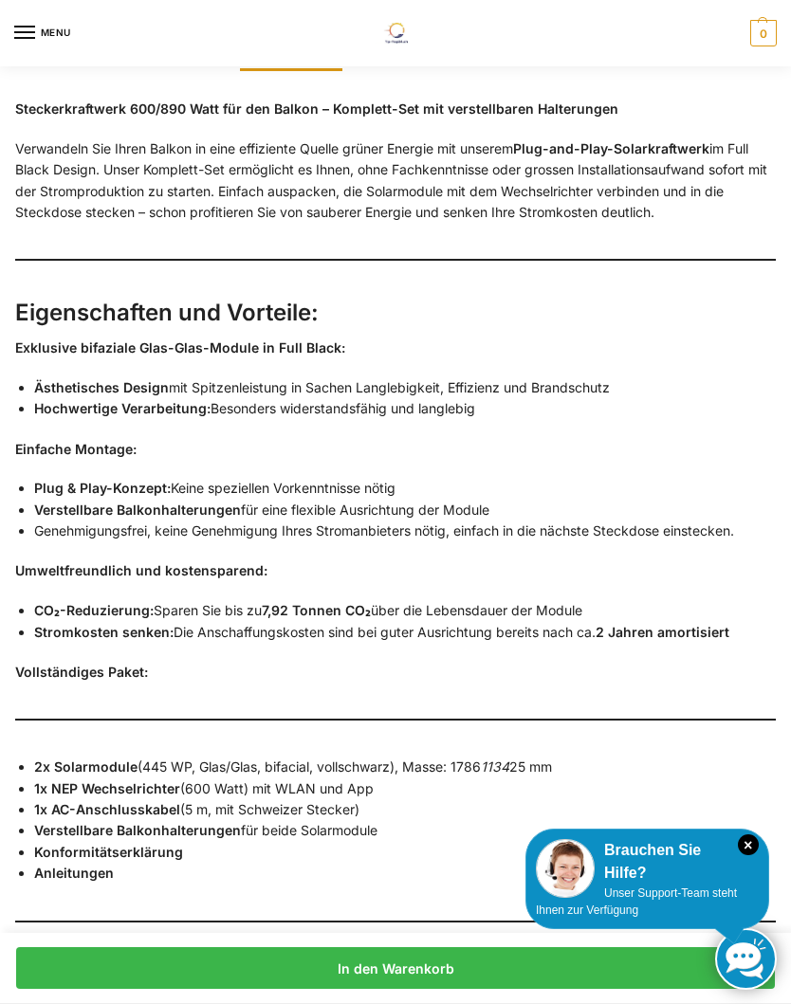
scroll to position [1592, 0]
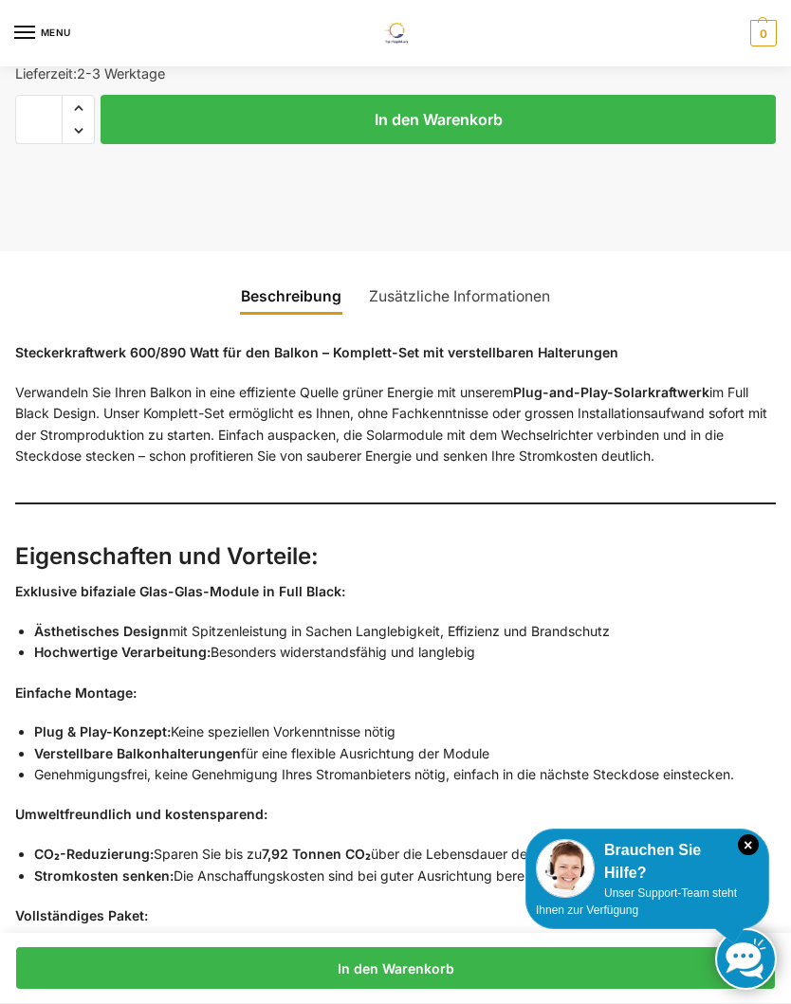
scroll to position [1296, 0]
